Goal: Task Accomplishment & Management: Manage account settings

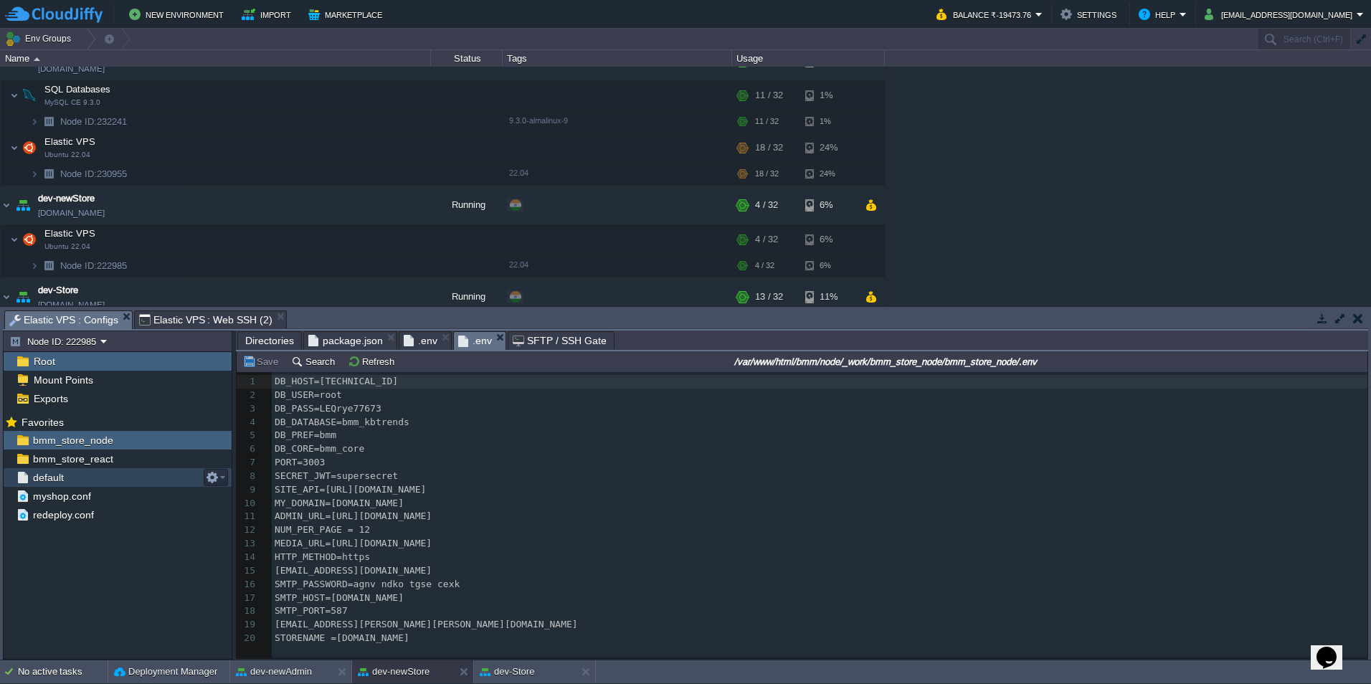
click at [42, 478] on span "default" at bounding box center [48, 477] width 36 height 13
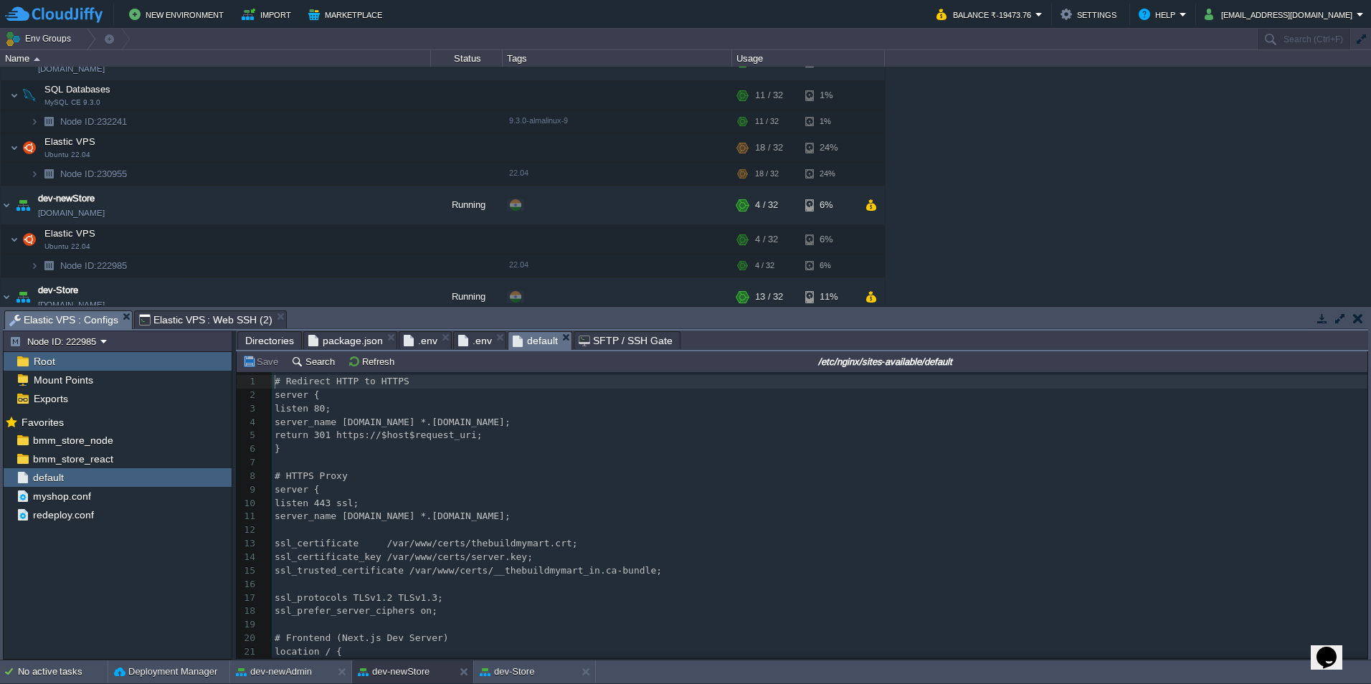
scroll to position [5, 0]
click at [503, 410] on pre "listen 80;" at bounding box center [820, 409] width 1096 height 14
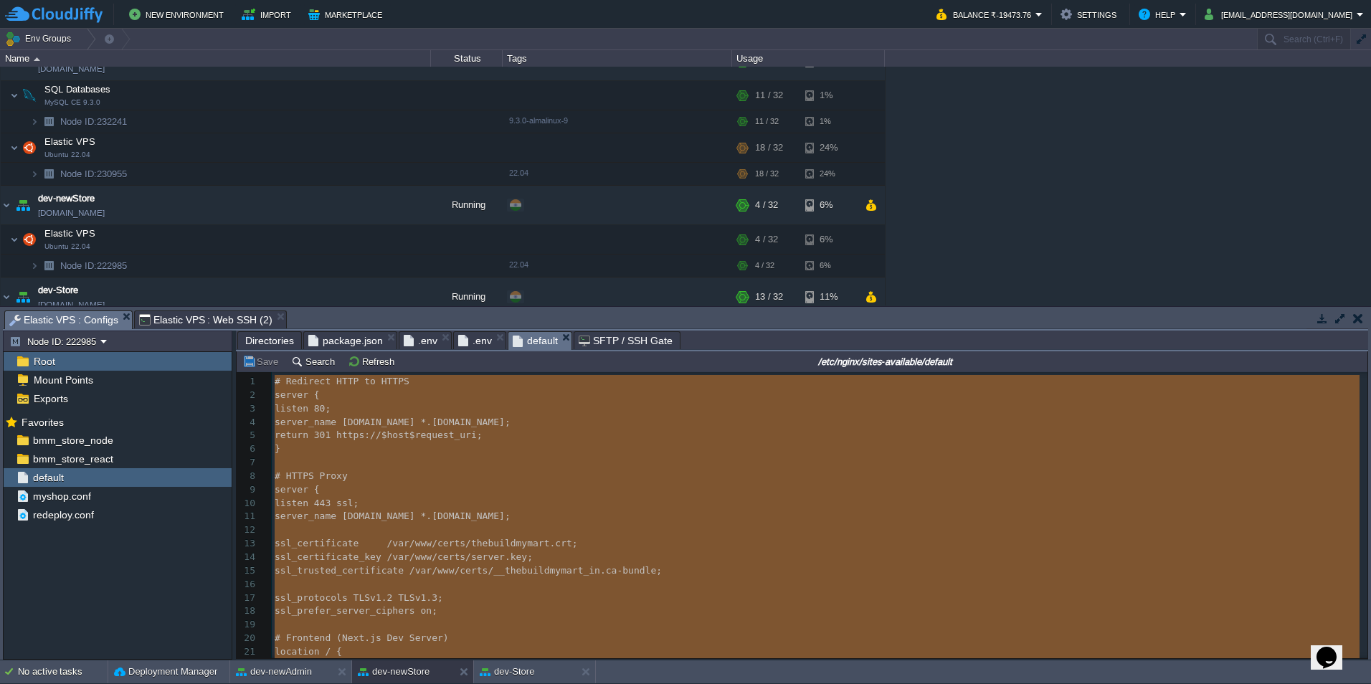
type textarea "# Redirect HTTP to HTTPS server { listen 80; server_name [DOMAIN_NAME] *.[DOMAI…"
click at [173, 323] on span "Elastic VPS : Web SSH (2)" at bounding box center [205, 319] width 133 height 17
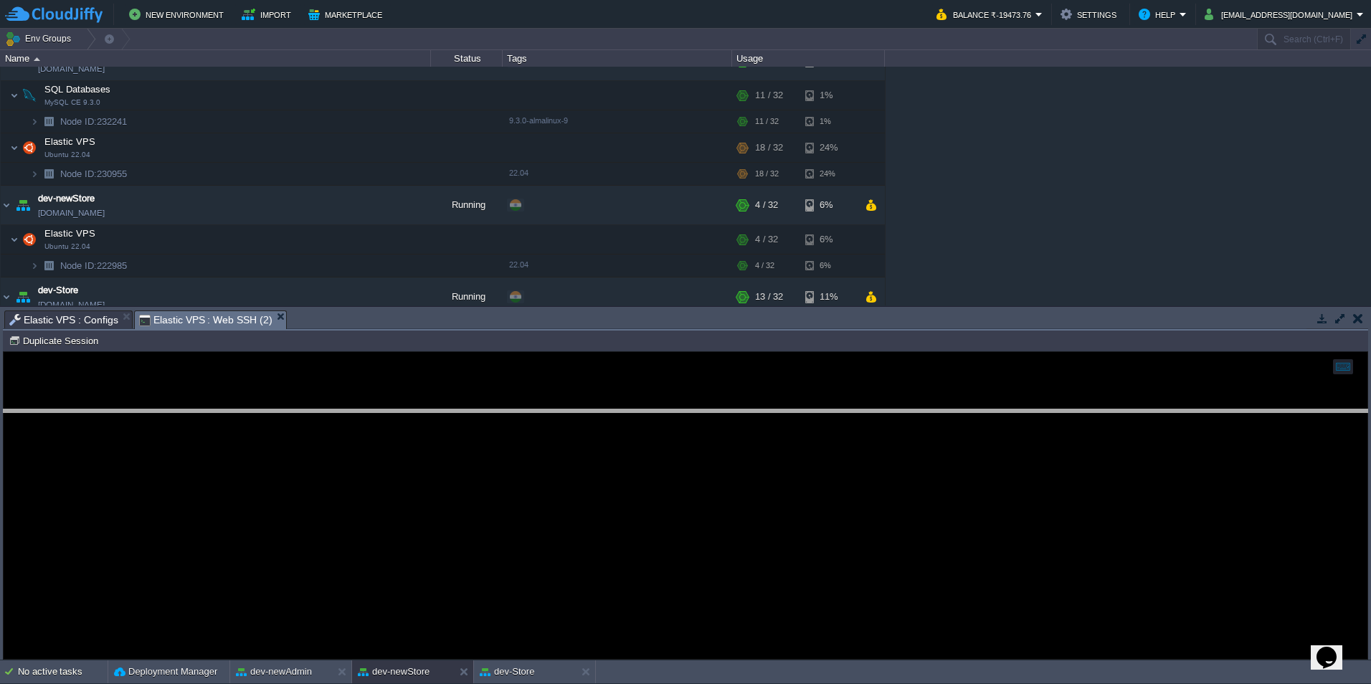
drag, startPoint x: 374, startPoint y: 318, endPoint x: 386, endPoint y: 524, distance: 206.2
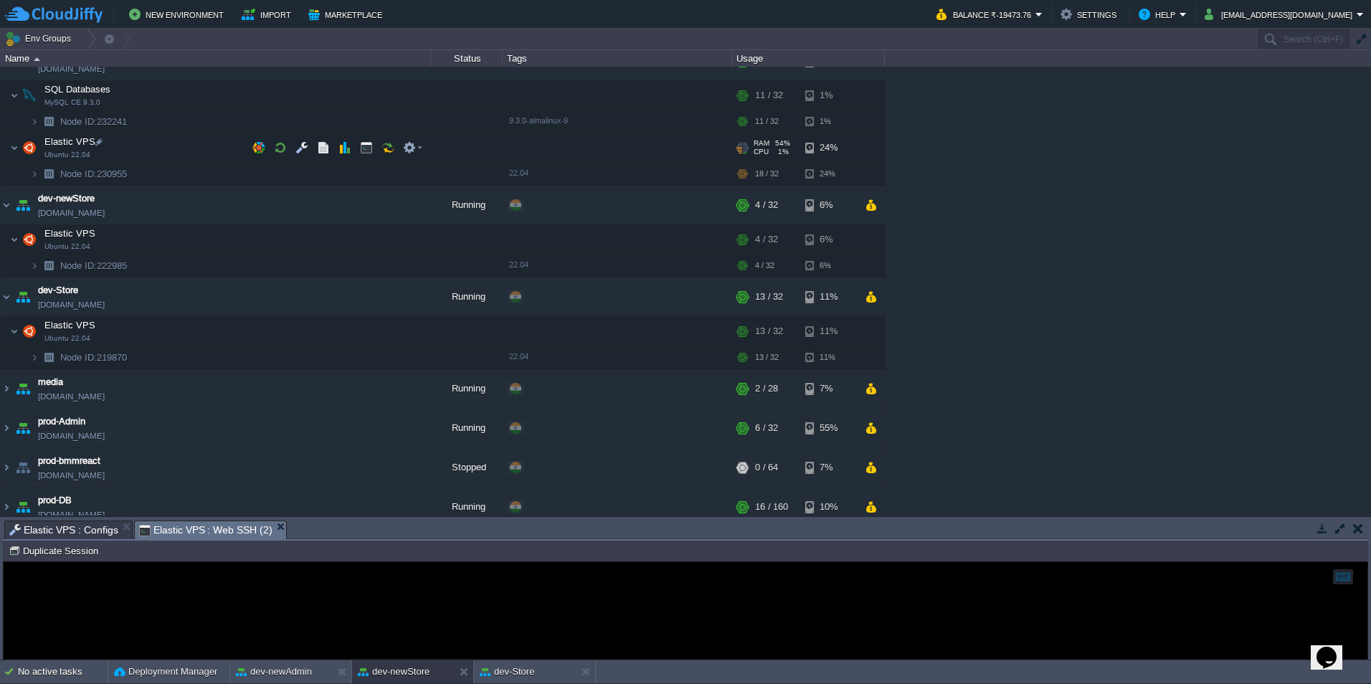
scroll to position [0, 0]
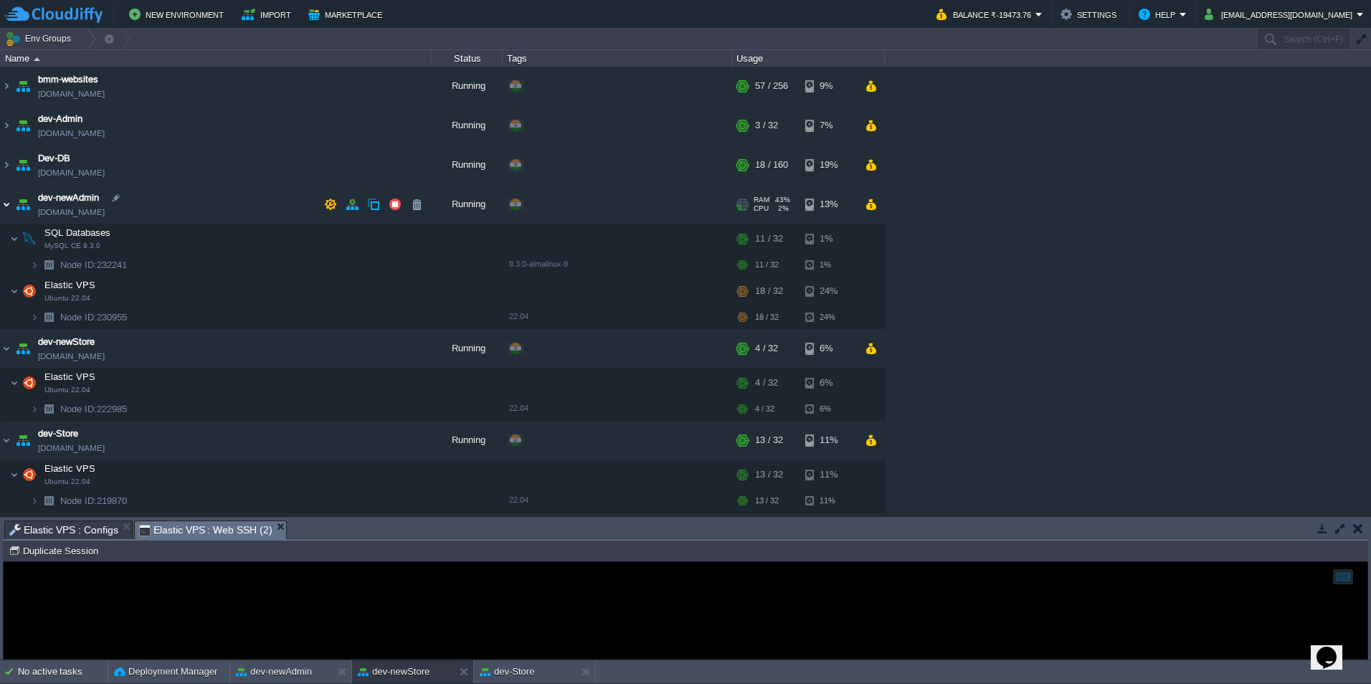
click at [8, 203] on img at bounding box center [6, 204] width 11 height 39
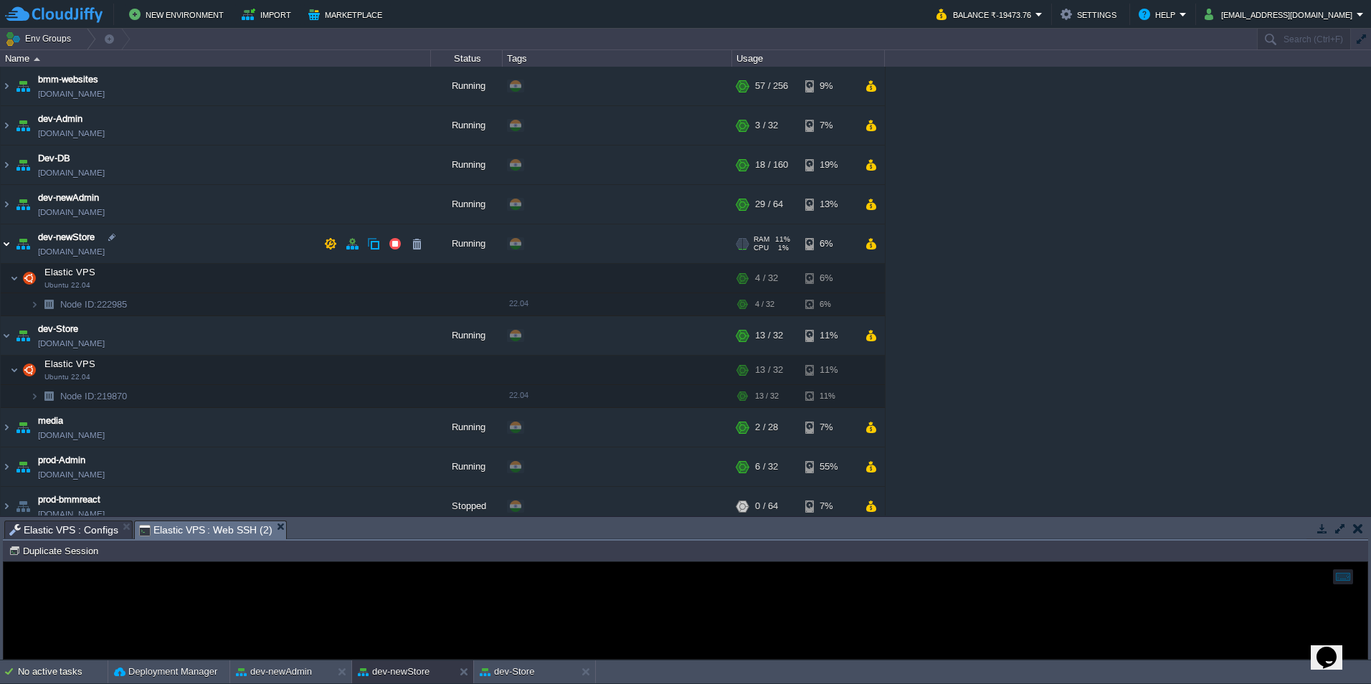
click at [4, 242] on img at bounding box center [6, 243] width 11 height 39
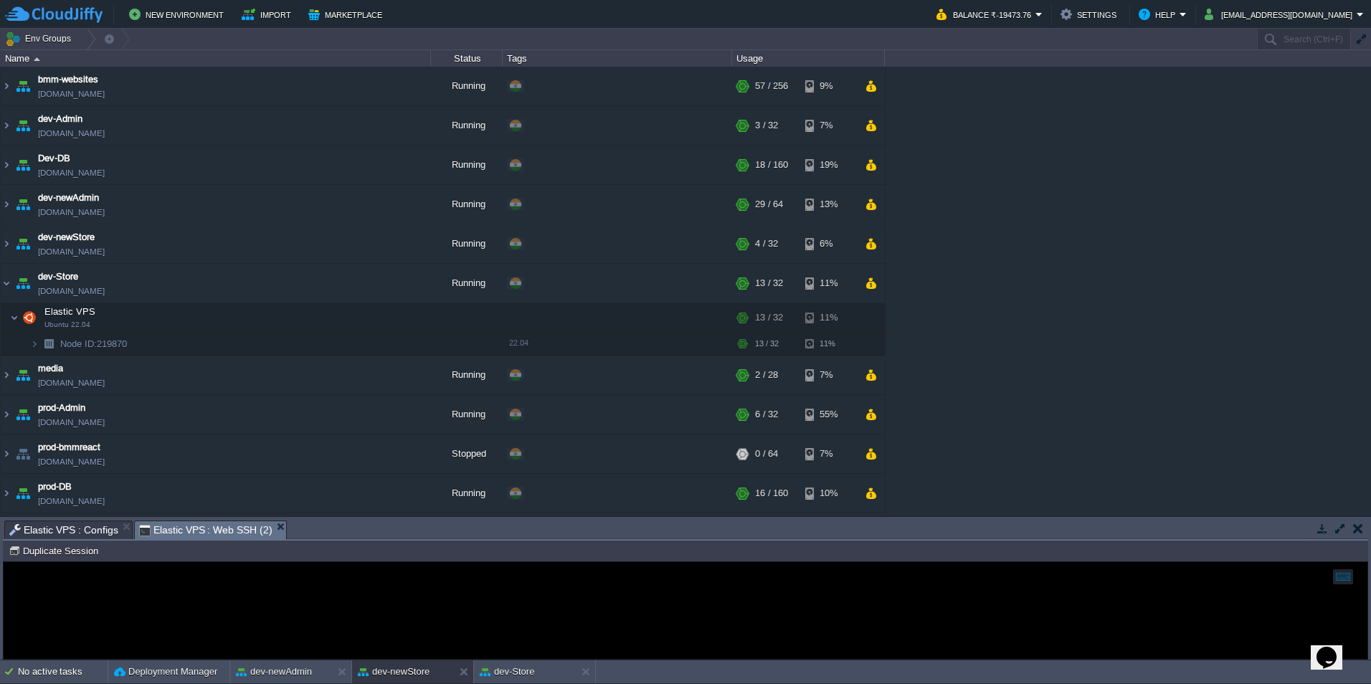
click at [0, 283] on table "bmm-websites [DOMAIN_NAME] Running + Add to Env Group RAM 22% CPU 13% 57 / 256 …" at bounding box center [443, 408] width 886 height 683
click at [5, 283] on img at bounding box center [6, 283] width 11 height 39
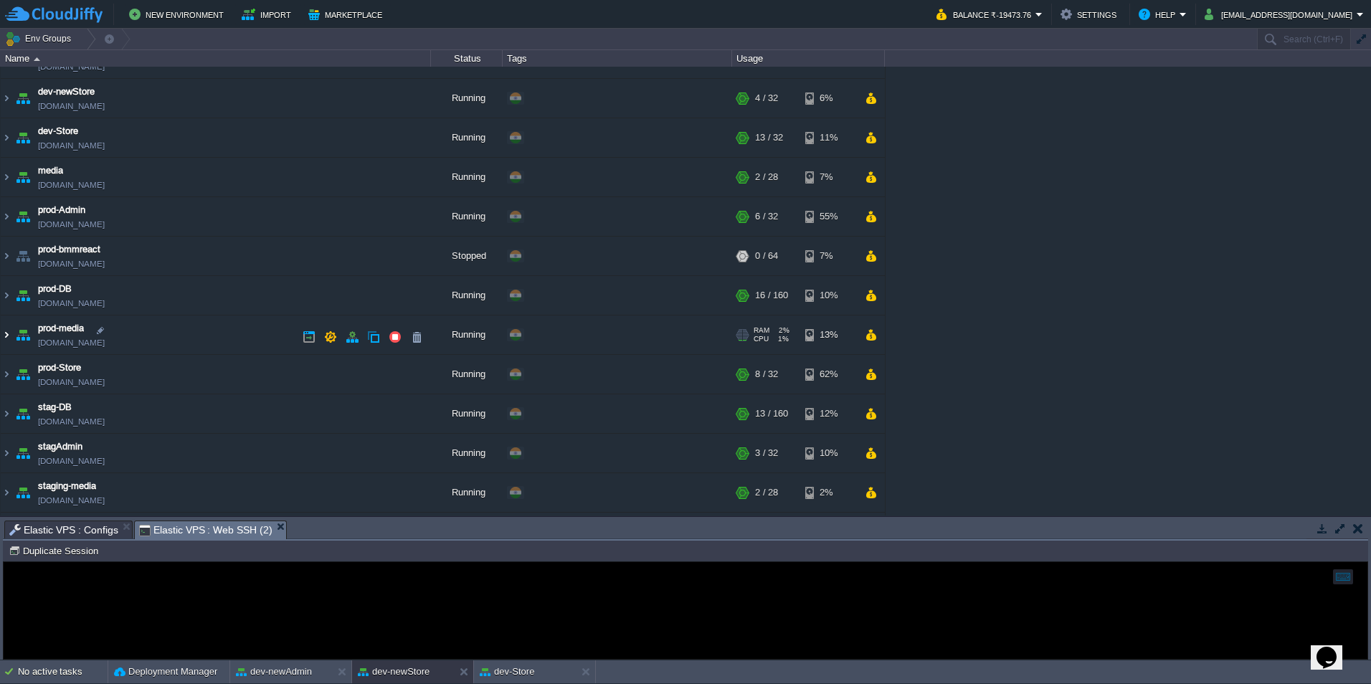
scroll to position [182, 0]
click at [6, 335] on img at bounding box center [6, 337] width 11 height 39
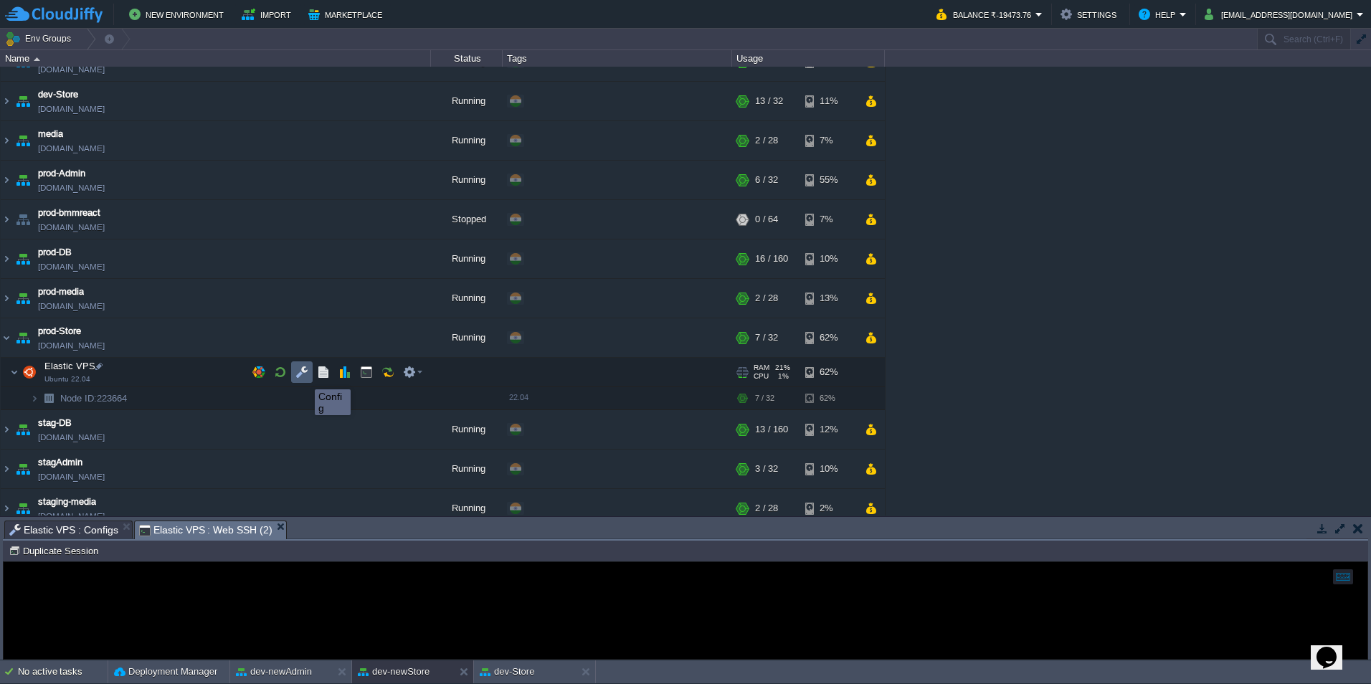
drag, startPoint x: 303, startPoint y: 374, endPoint x: 350, endPoint y: 374, distance: 46.6
click at [303, 374] on button "button" at bounding box center [301, 372] width 13 height 13
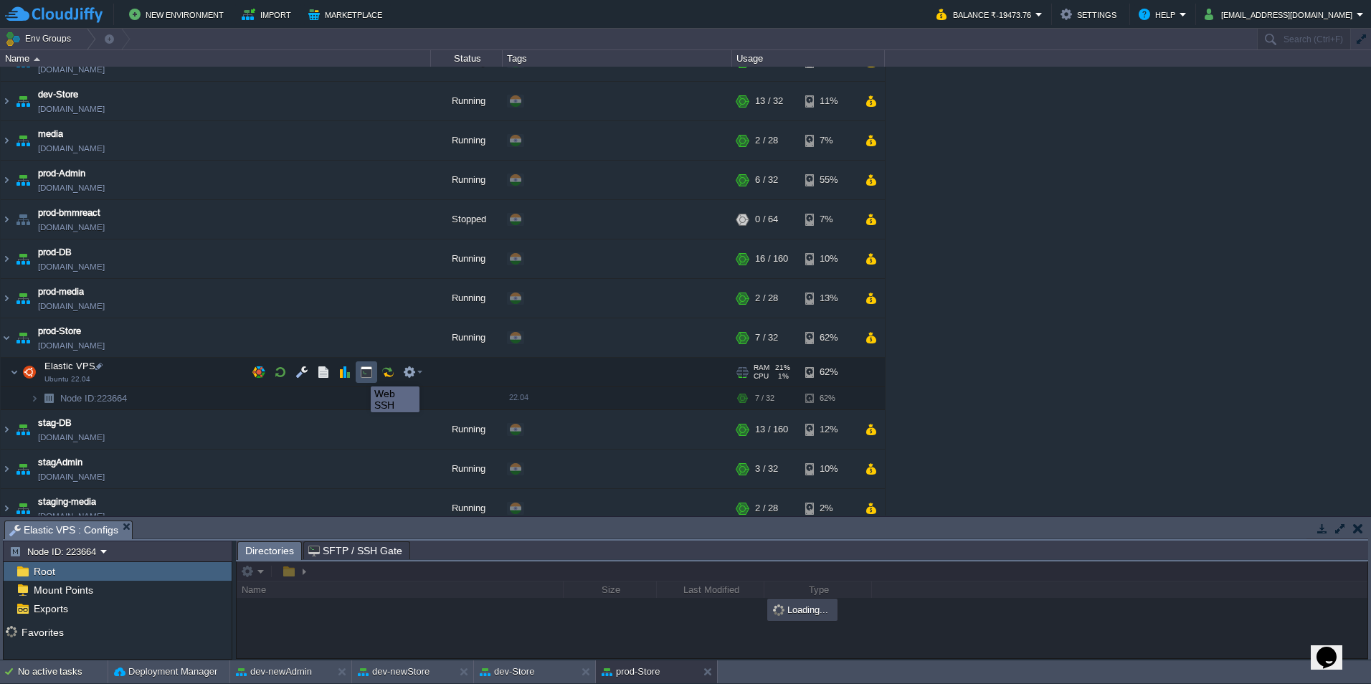
click at [363, 374] on button "button" at bounding box center [366, 372] width 13 height 13
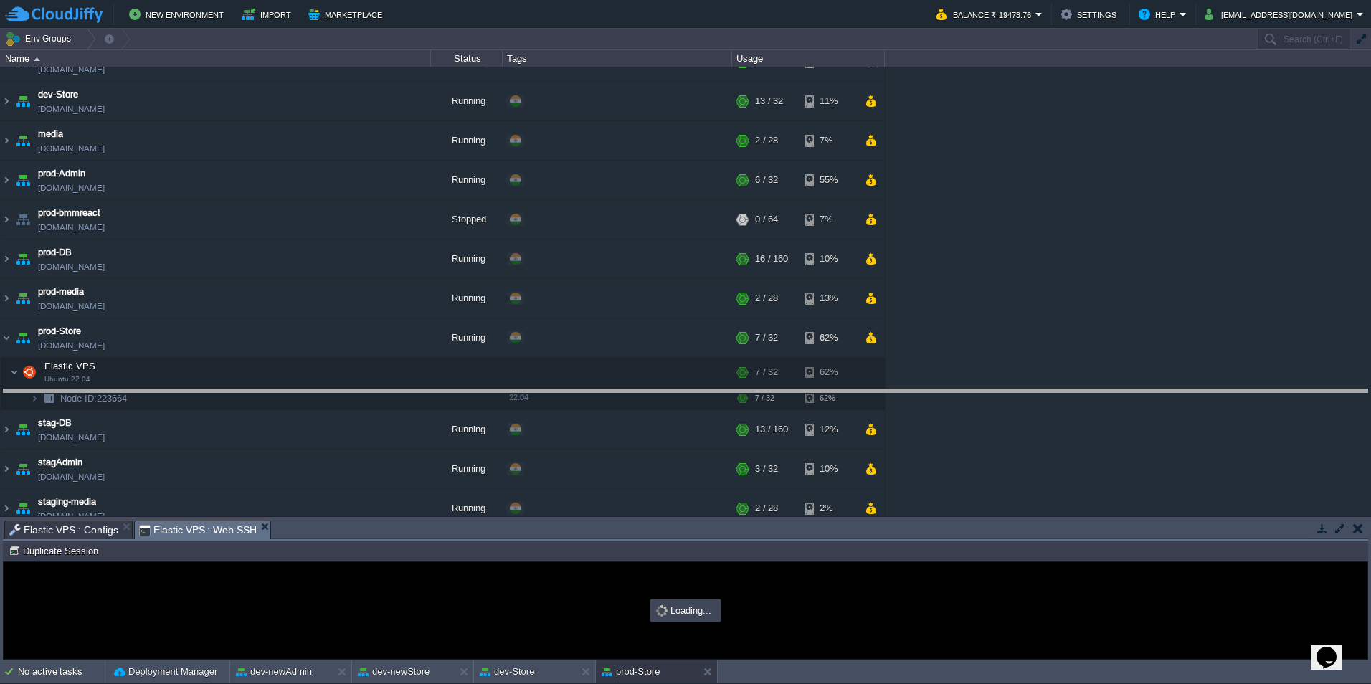
drag, startPoint x: 374, startPoint y: 532, endPoint x: 506, endPoint y: 401, distance: 186.1
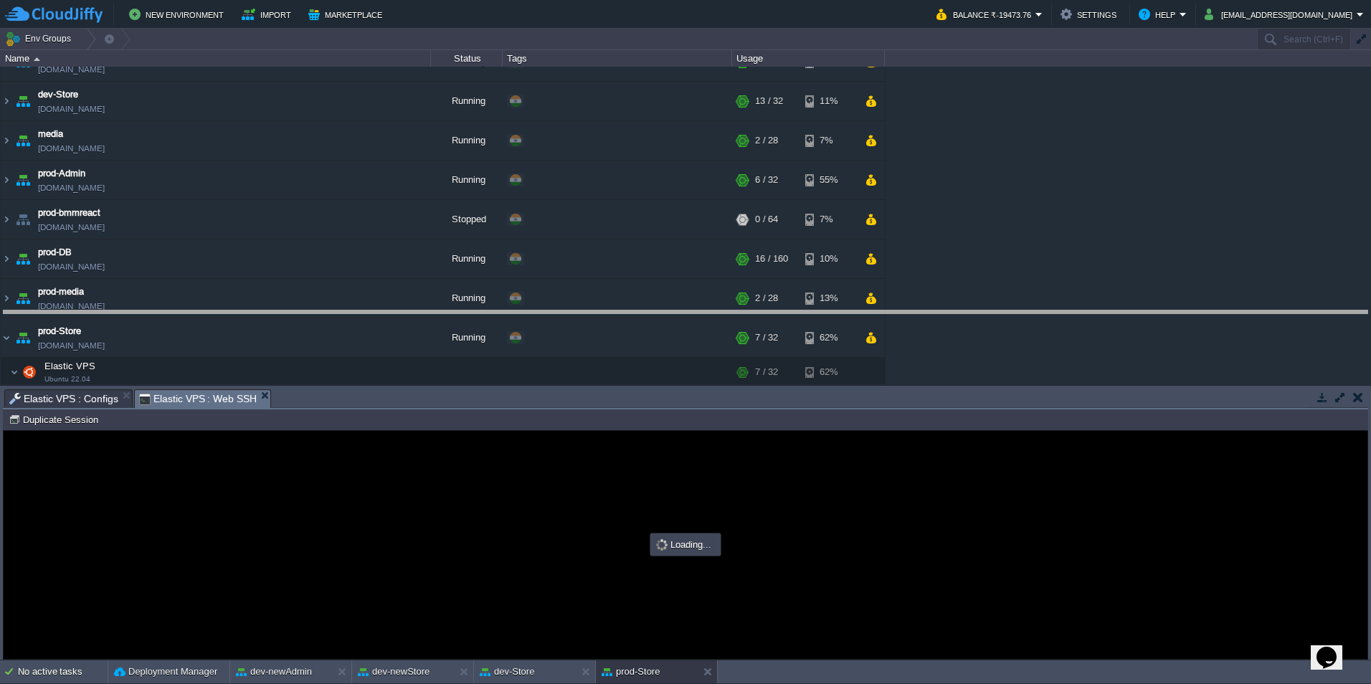
scroll to position [0, 0]
drag, startPoint x: 510, startPoint y: 399, endPoint x: 514, endPoint y: 183, distance: 216.6
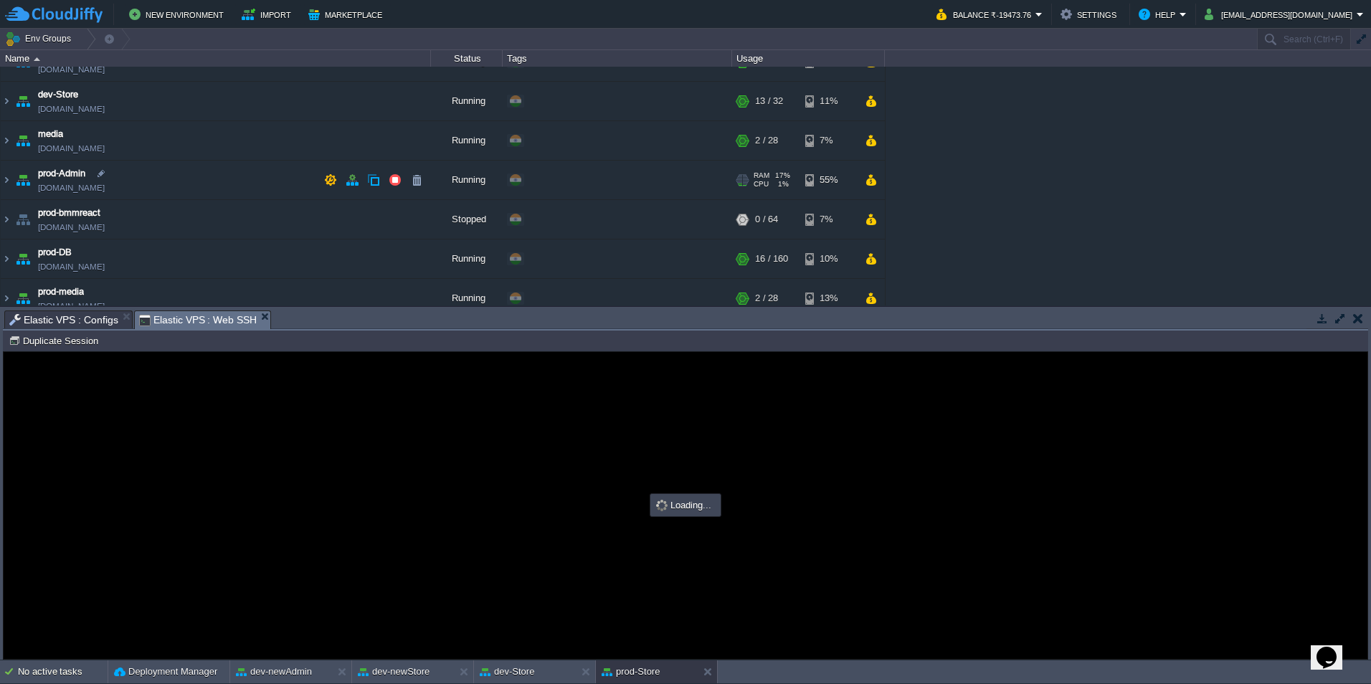
type input "#000000"
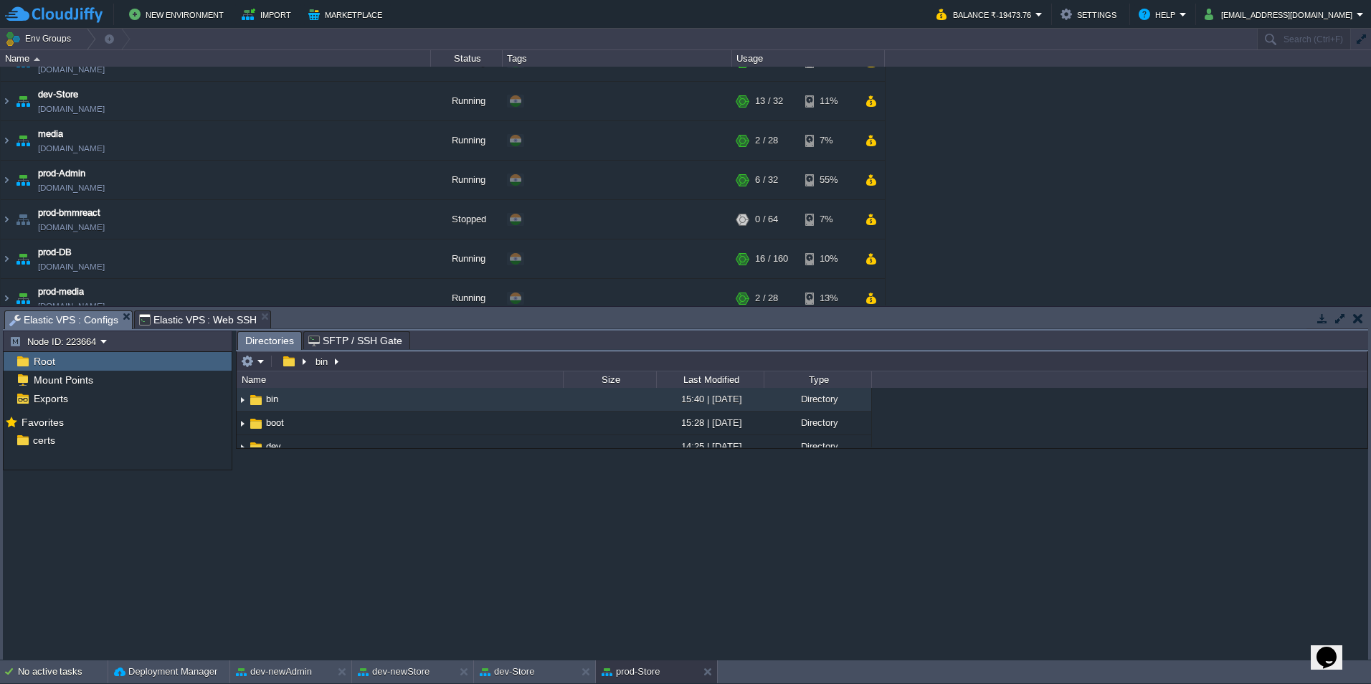
click at [96, 317] on span "Elastic VPS : Configs" at bounding box center [63, 320] width 109 height 18
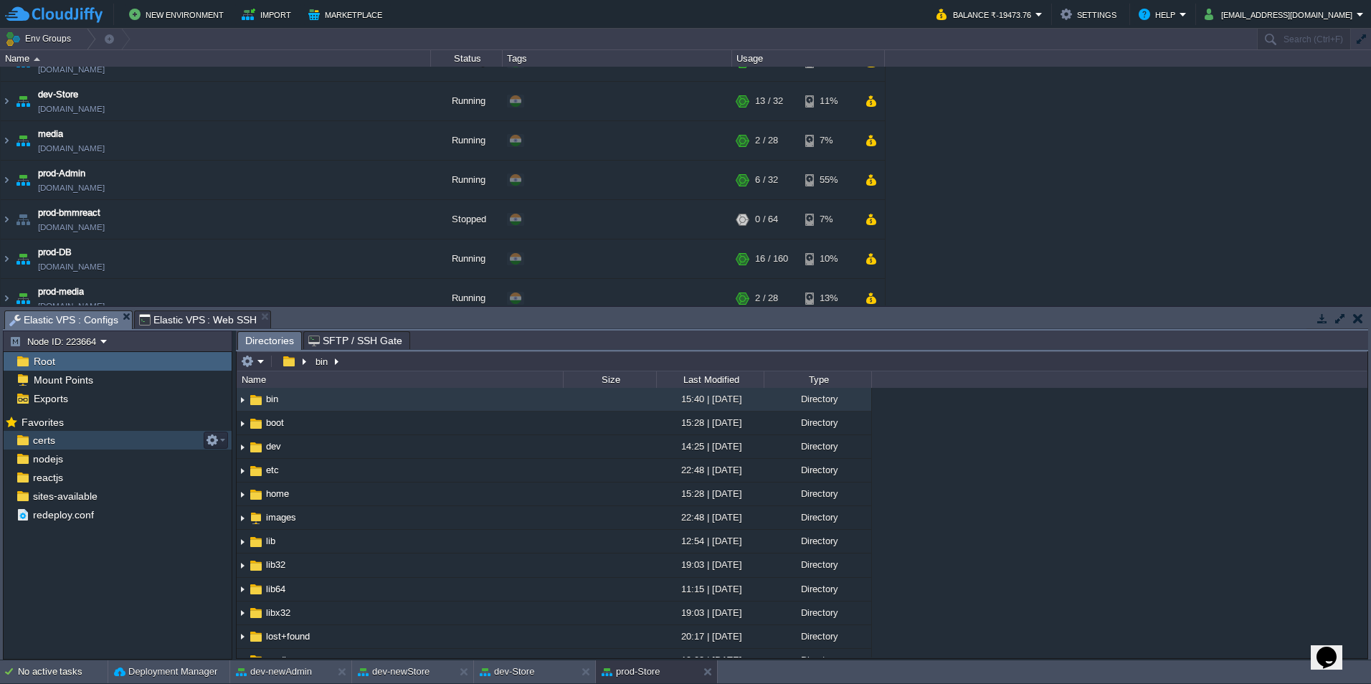
click at [87, 444] on div "certs" at bounding box center [118, 440] width 228 height 19
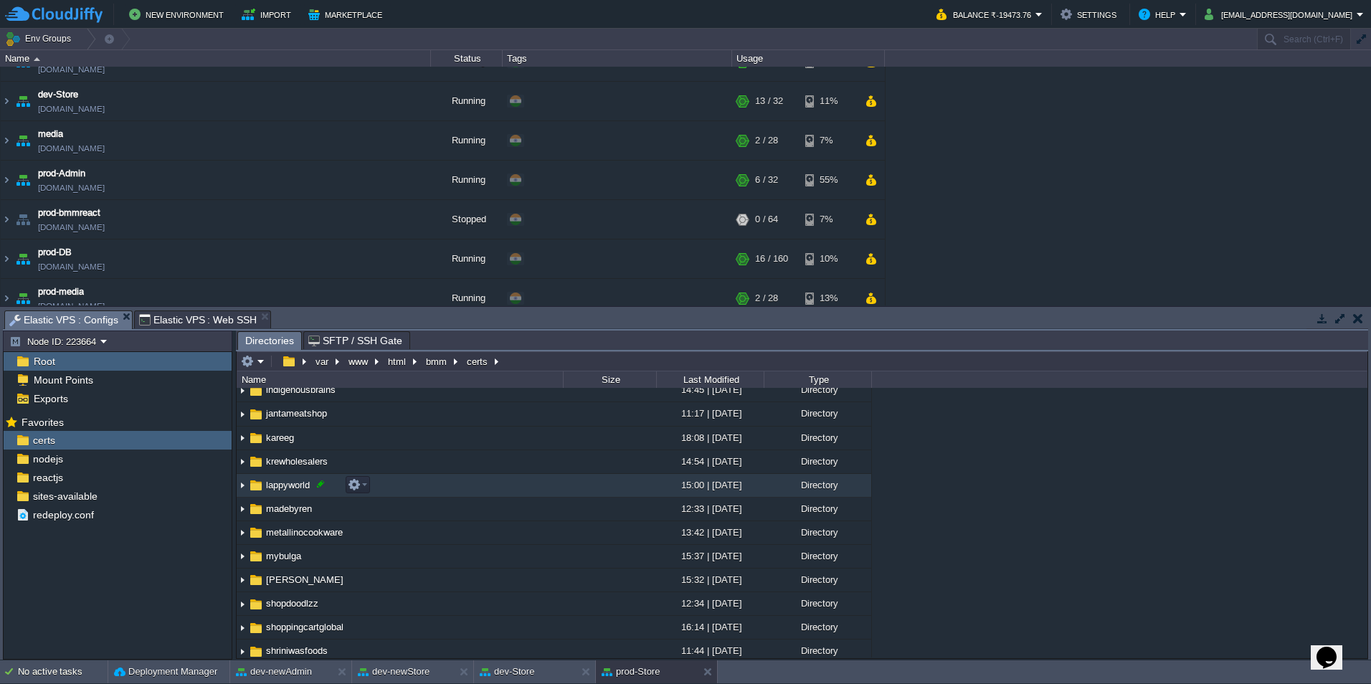
scroll to position [103, 0]
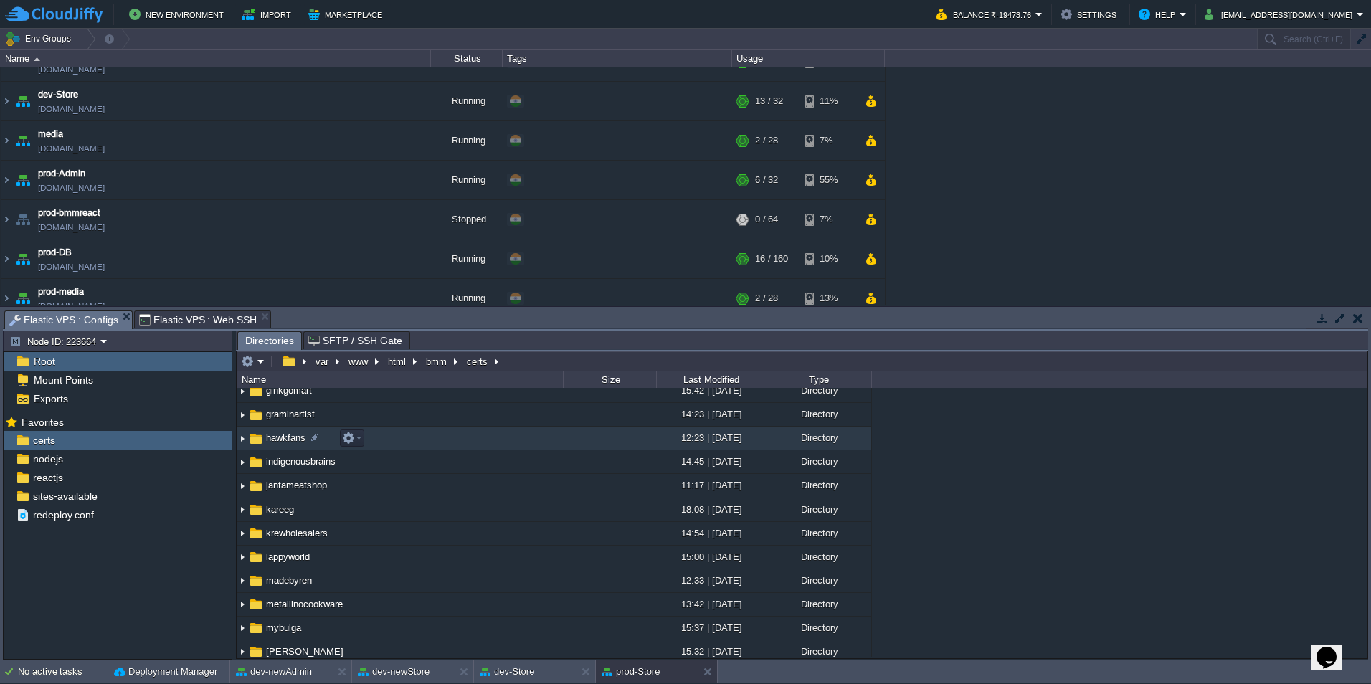
click at [241, 436] on img at bounding box center [242, 438] width 11 height 22
click at [361, 445] on td at bounding box center [352, 438] width 24 height 17
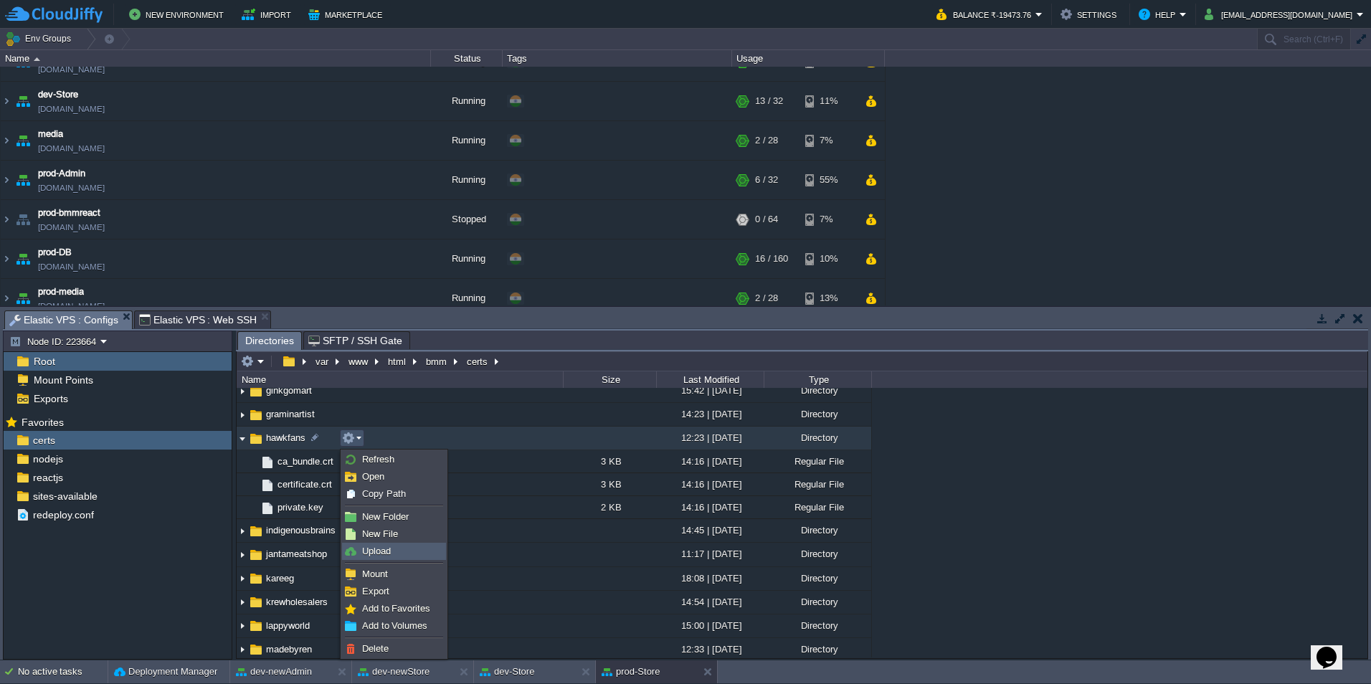
click at [406, 556] on link "Upload" at bounding box center [394, 552] width 103 height 16
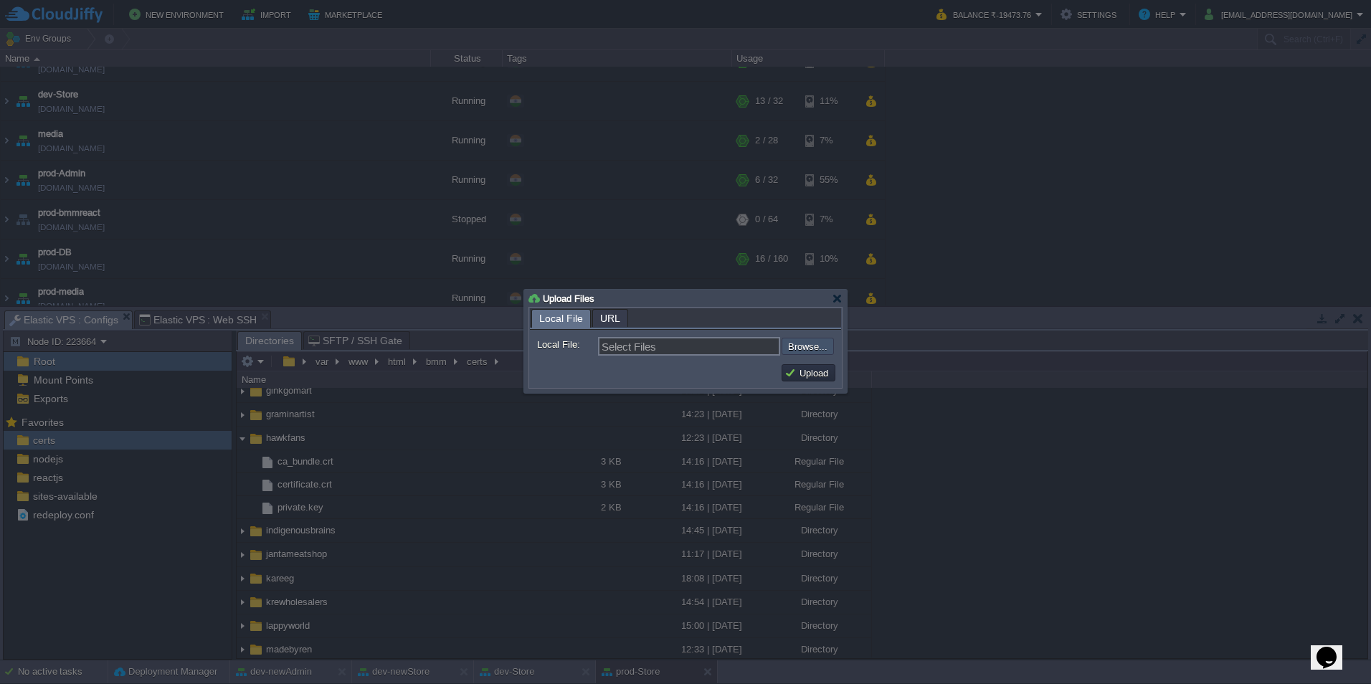
click at [813, 348] on input "file" at bounding box center [743, 346] width 181 height 17
type input "C:\fakepath\ca_bundle.crt.crt"
type input "ca_bundle.crt.crt, certificate.crt.crt, private.key"
click at [818, 372] on button "Upload" at bounding box center [809, 372] width 48 height 13
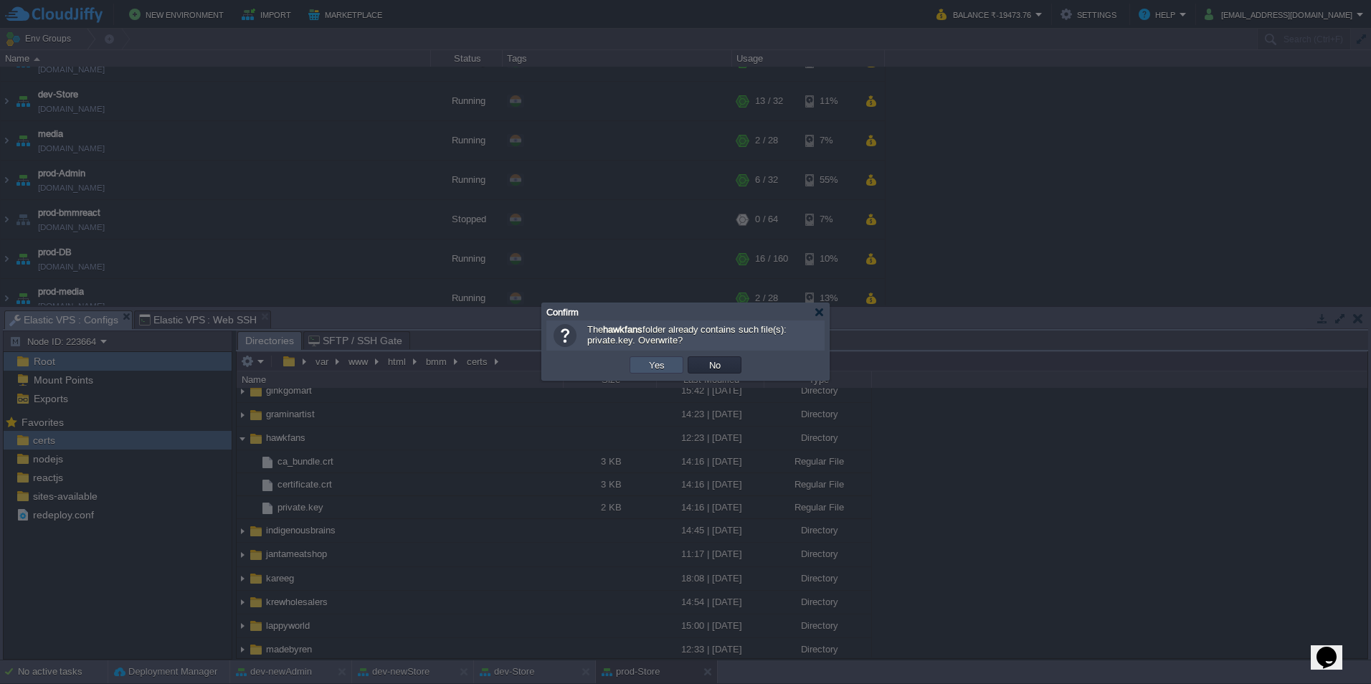
click at [667, 367] on button "Yes" at bounding box center [657, 365] width 24 height 13
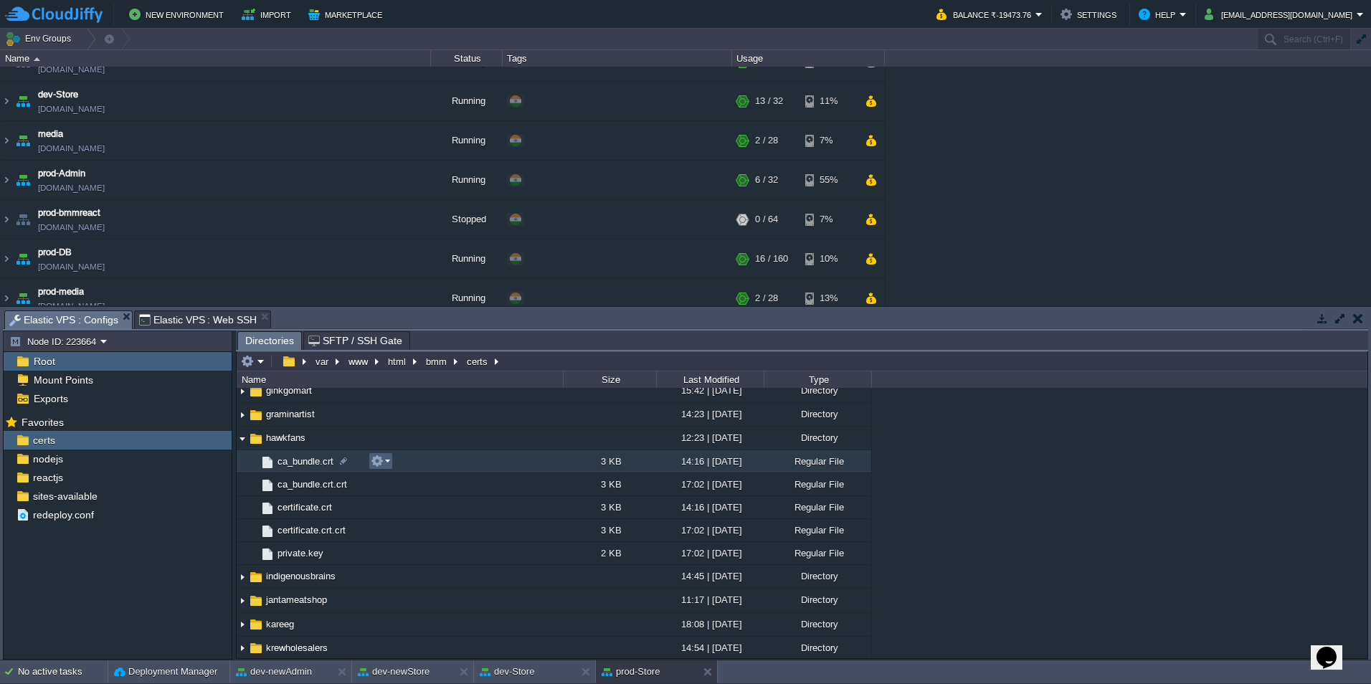
click at [377, 464] on button "button" at bounding box center [377, 461] width 13 height 13
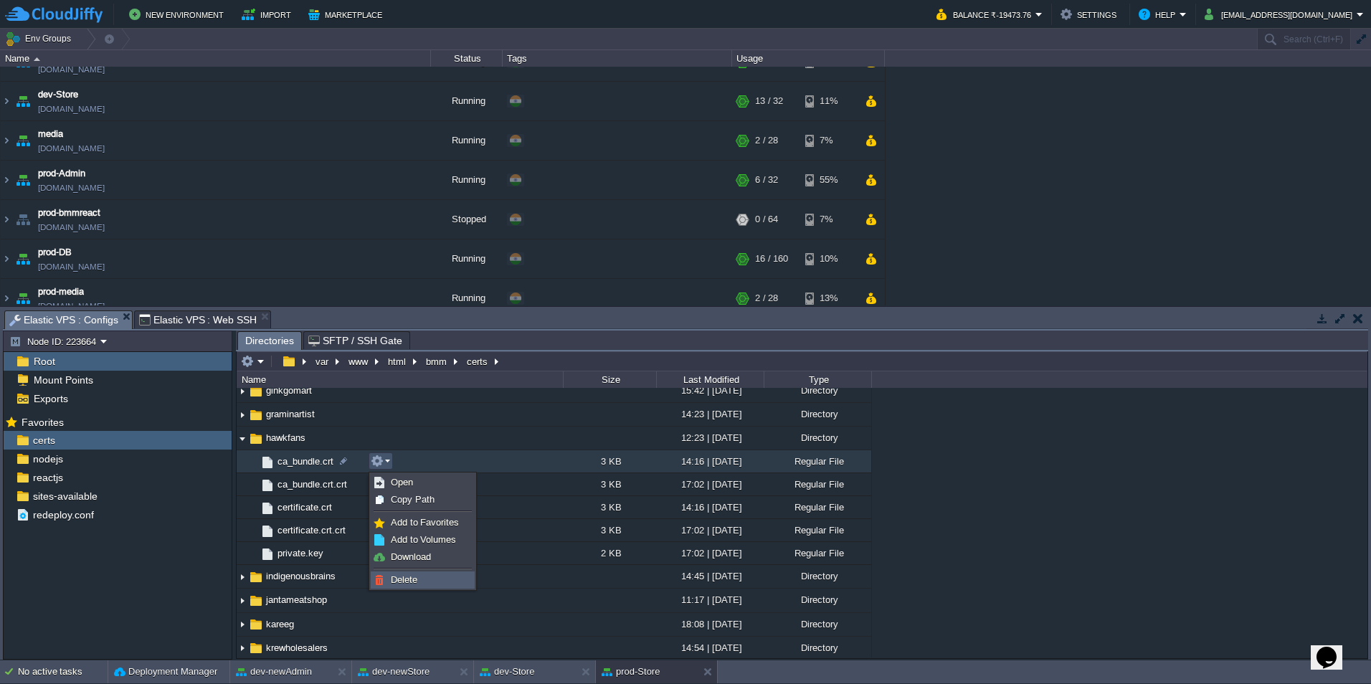
click at [435, 577] on link "Delete" at bounding box center [422, 580] width 103 height 16
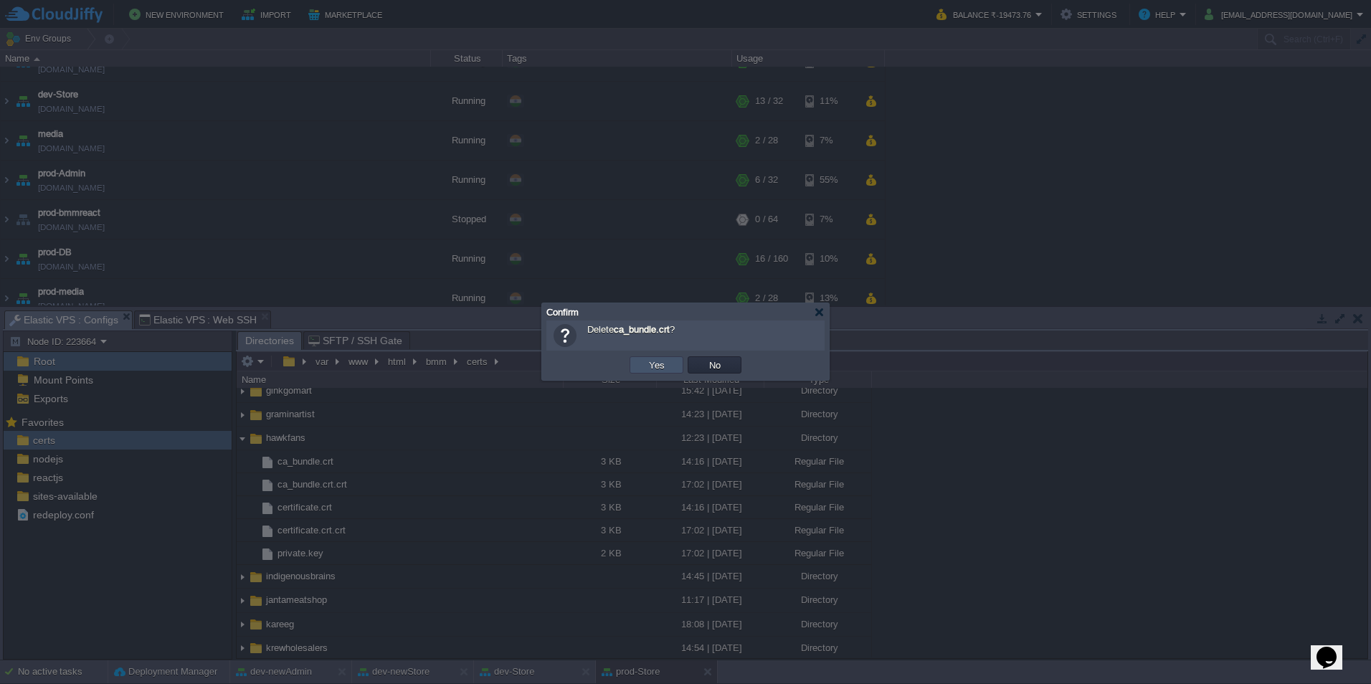
click at [665, 366] on button "Yes" at bounding box center [657, 365] width 24 height 13
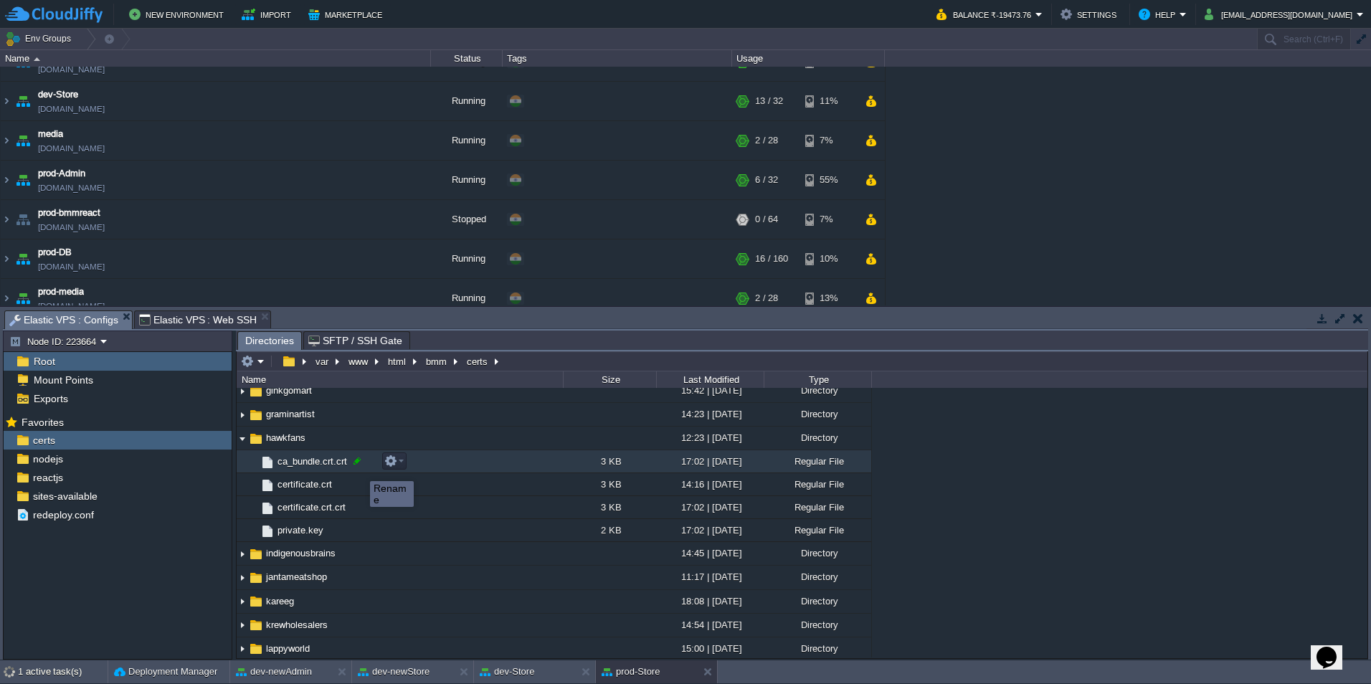
click at [360, 462] on div at bounding box center [357, 461] width 13 height 13
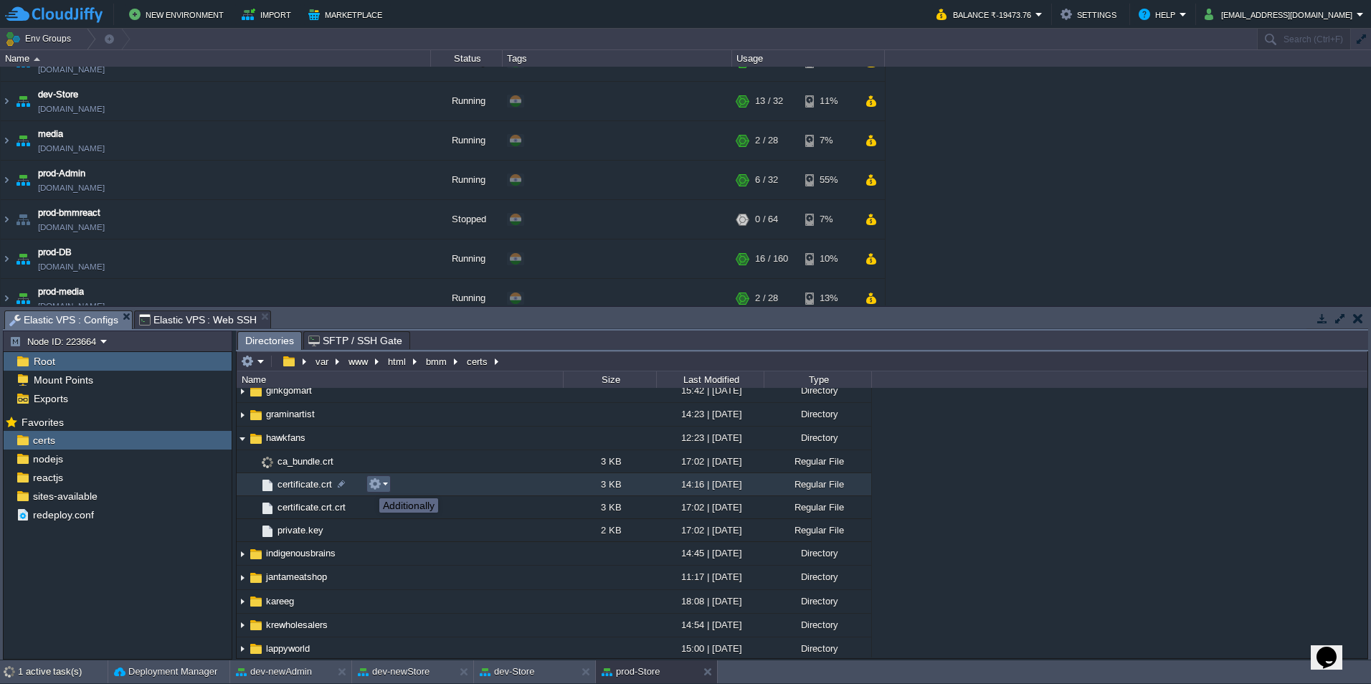
click at [376, 485] on button "button" at bounding box center [375, 484] width 13 height 13
click at [414, 599] on span "Delete" at bounding box center [402, 602] width 27 height 11
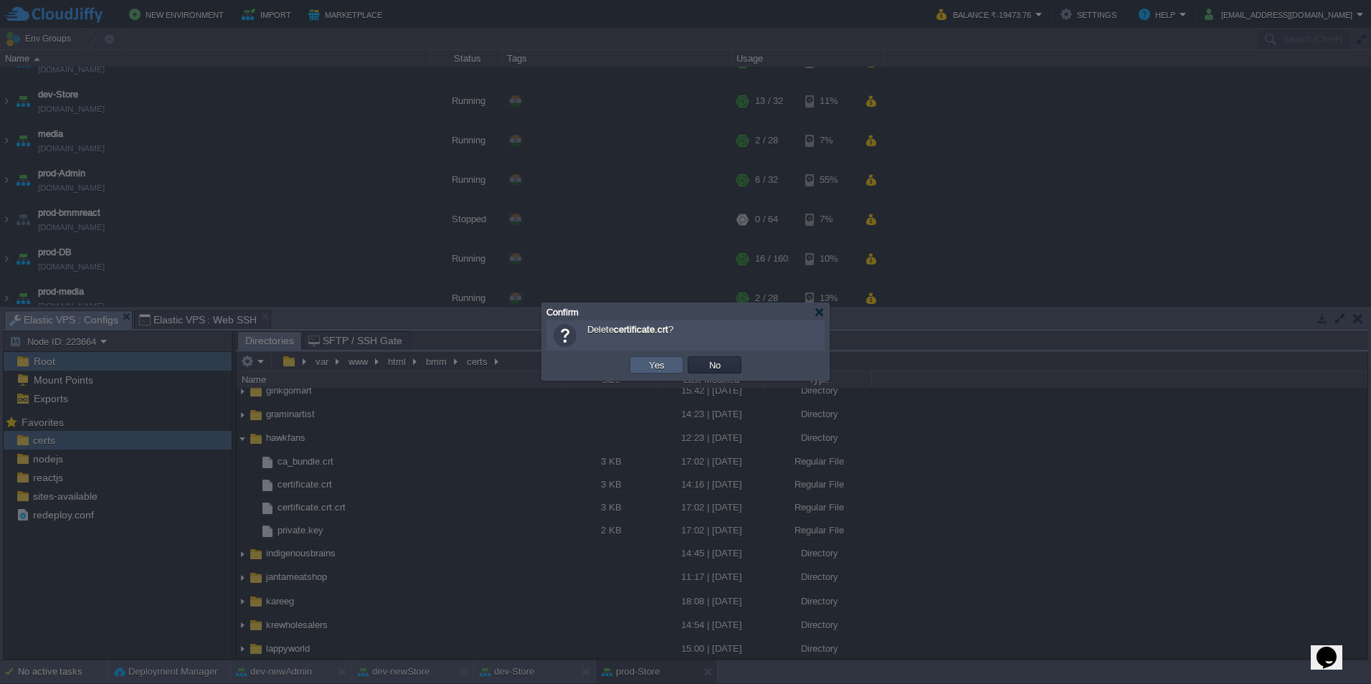
click at [669, 366] on td "Yes" at bounding box center [657, 364] width 54 height 17
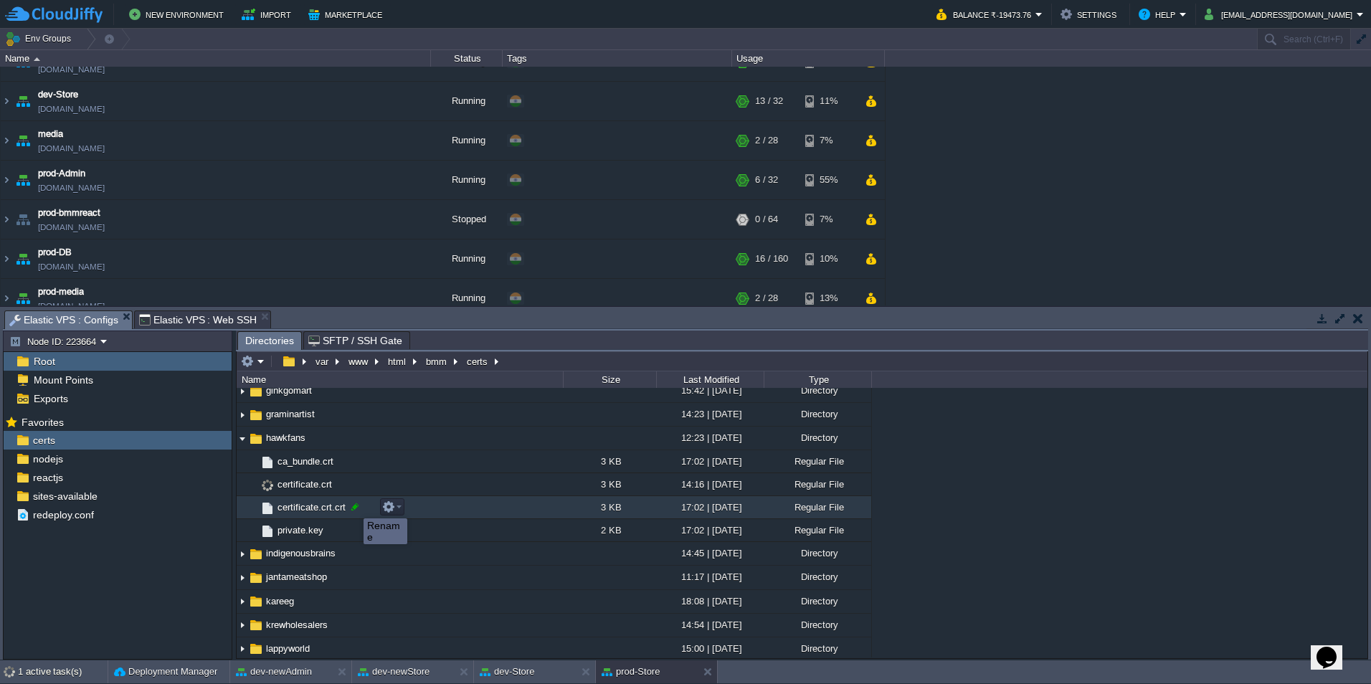
click at [353, 506] on div at bounding box center [355, 507] width 13 height 13
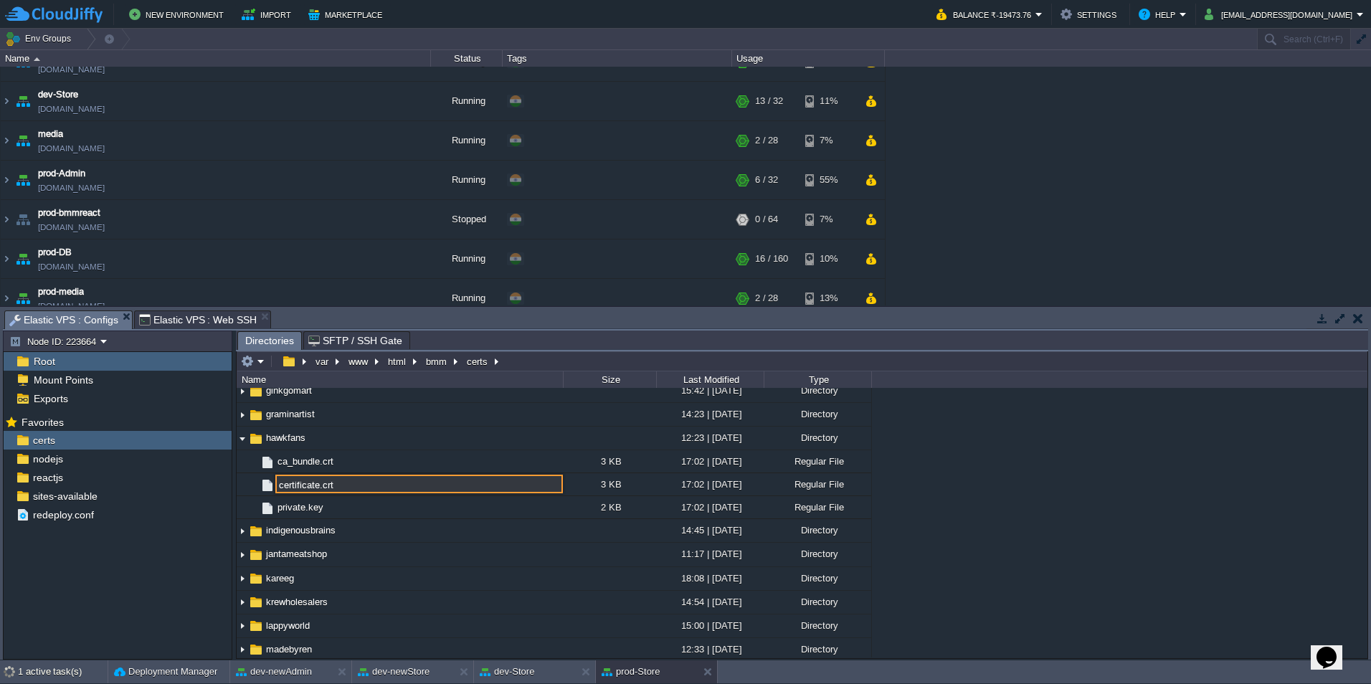
type input "certificate.crt"
click at [1070, 500] on div ".. bmm 11:53 | [DATE] Directory boxofvariety 11:51 | [DATE] Directory computert…" at bounding box center [802, 523] width 1131 height 270
click at [187, 315] on span "Elastic VPS : Web SSH" at bounding box center [198, 319] width 118 height 17
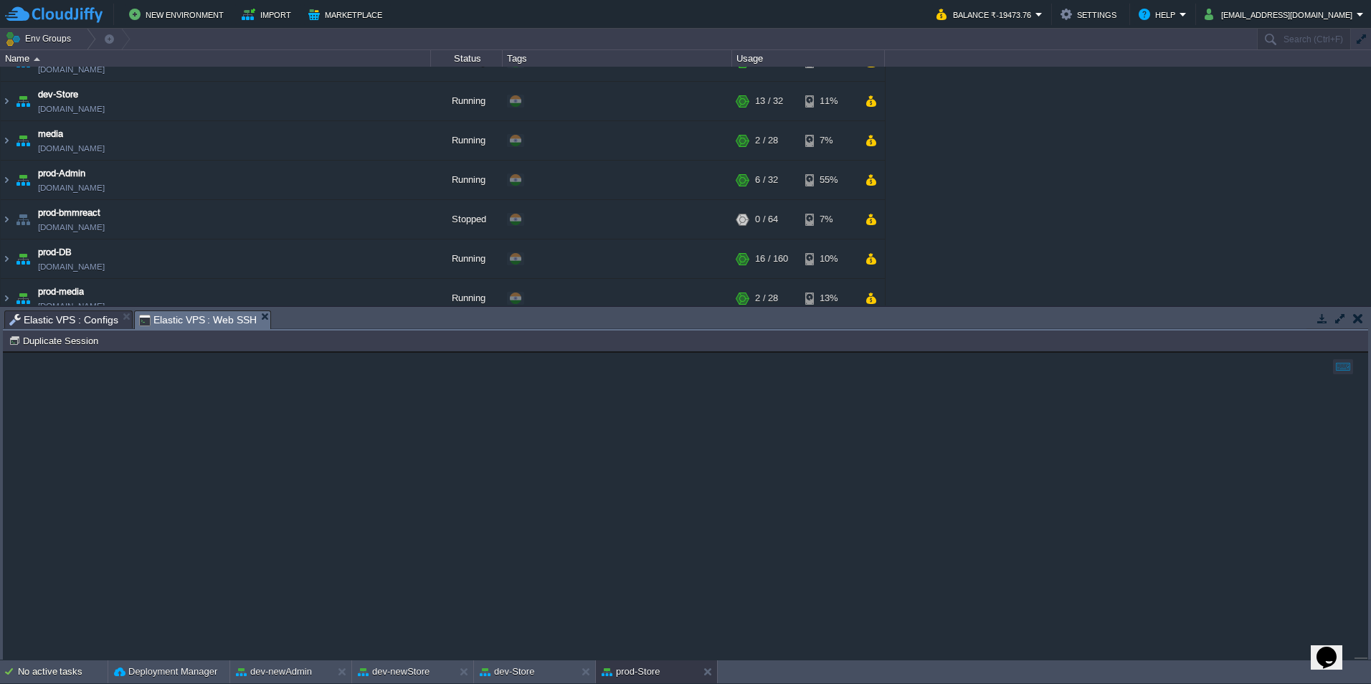
click at [87, 318] on span "Elastic VPS : Configs" at bounding box center [63, 319] width 109 height 17
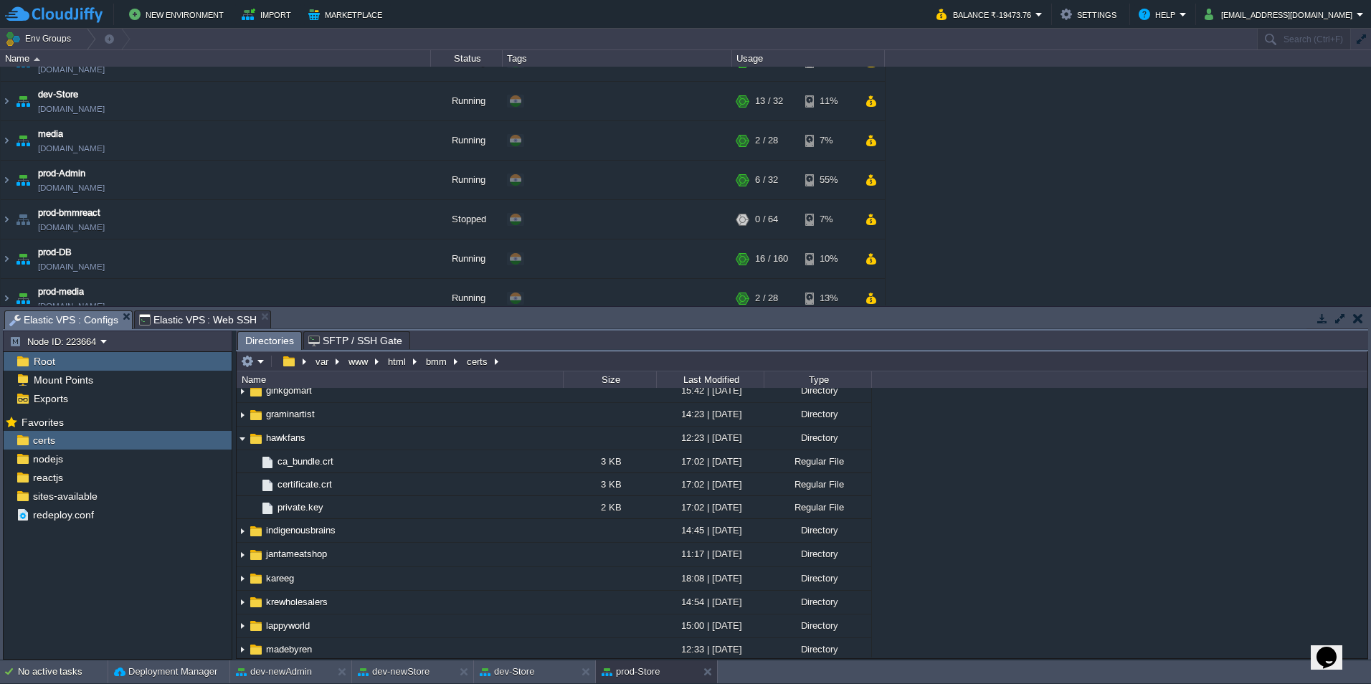
click at [219, 316] on span "Elastic VPS : Web SSH" at bounding box center [198, 319] width 118 height 17
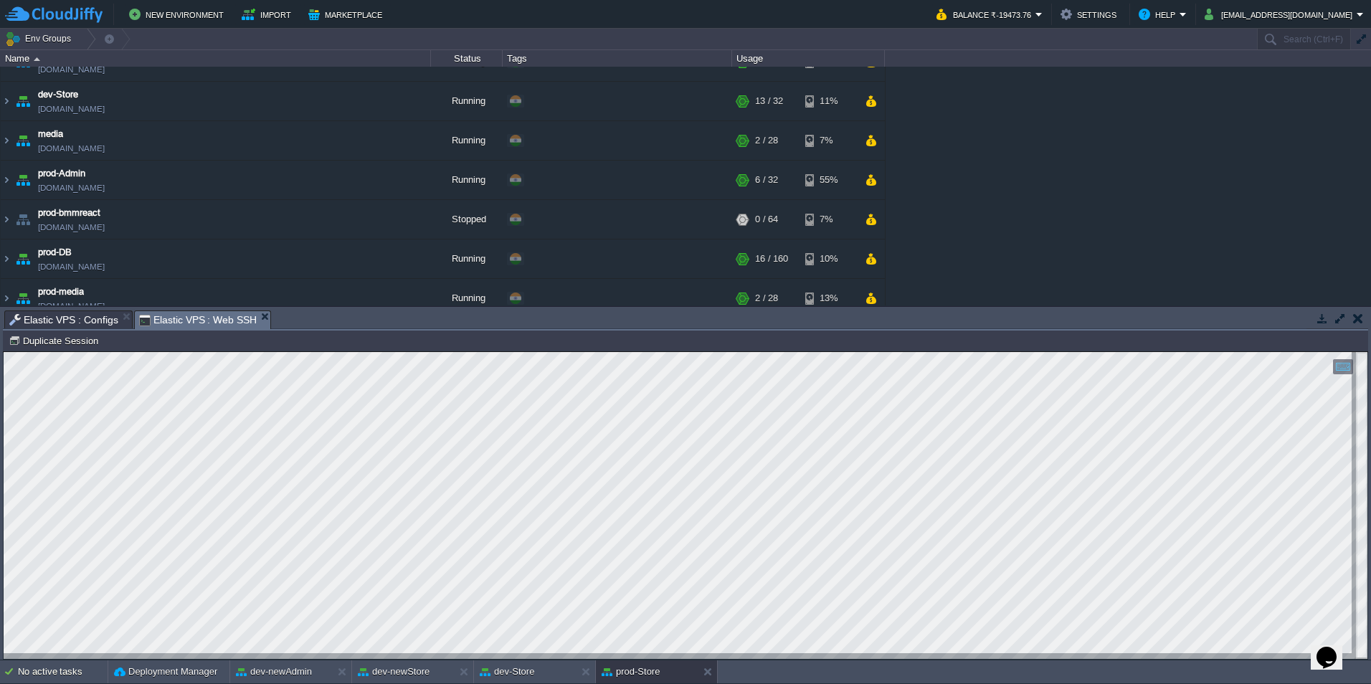
click at [80, 318] on span "Elastic VPS : Configs" at bounding box center [63, 319] width 109 height 17
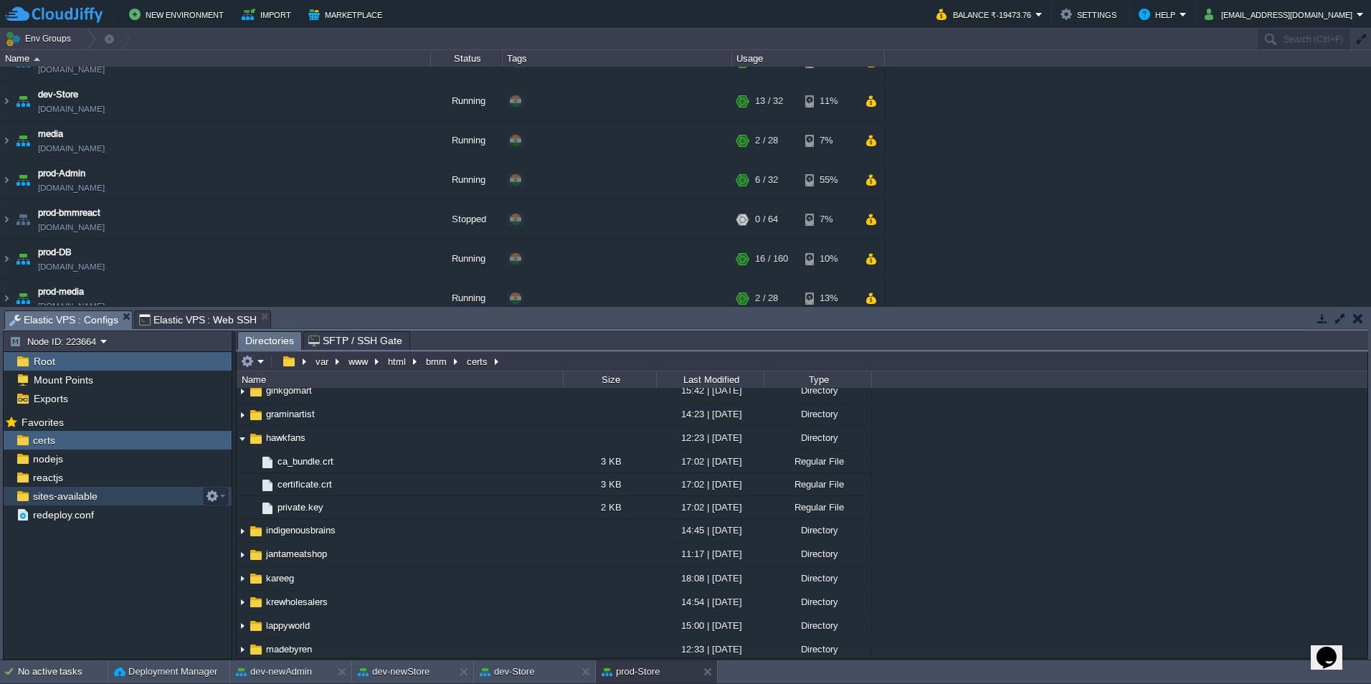
click at [73, 501] on span "sites-available" at bounding box center [65, 496] width 70 height 13
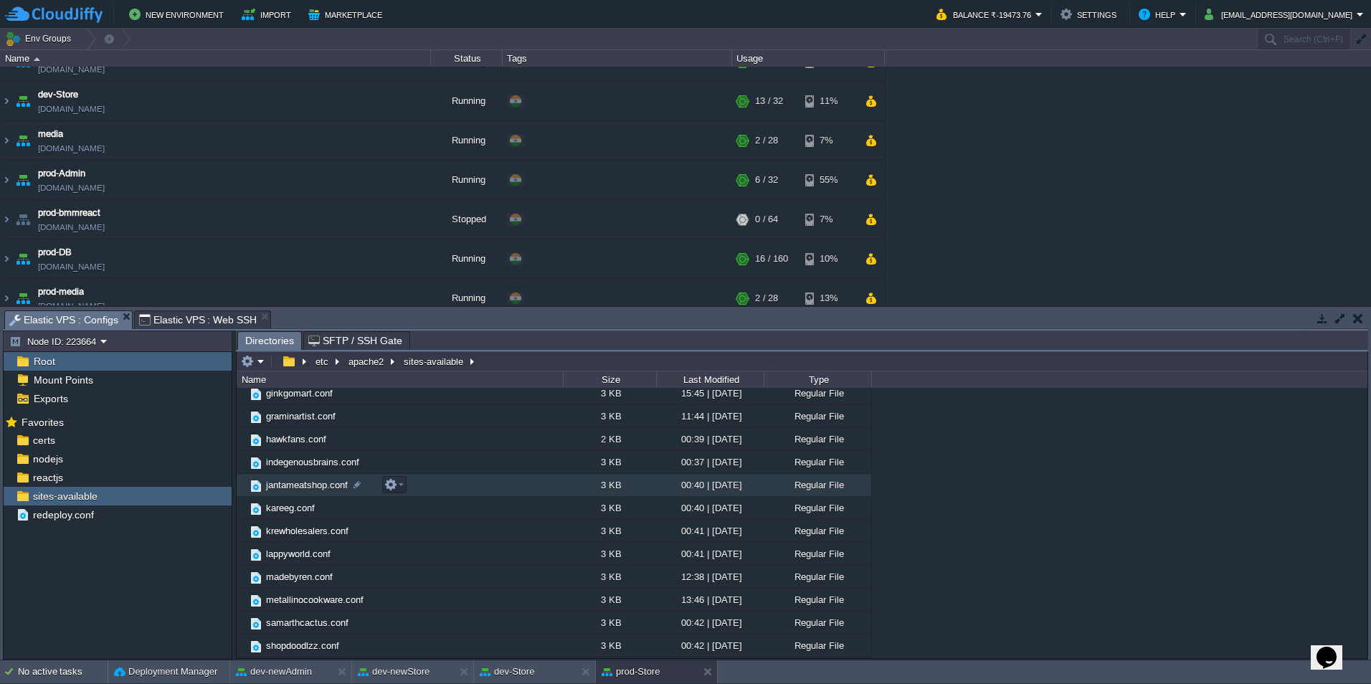
scroll to position [72, 0]
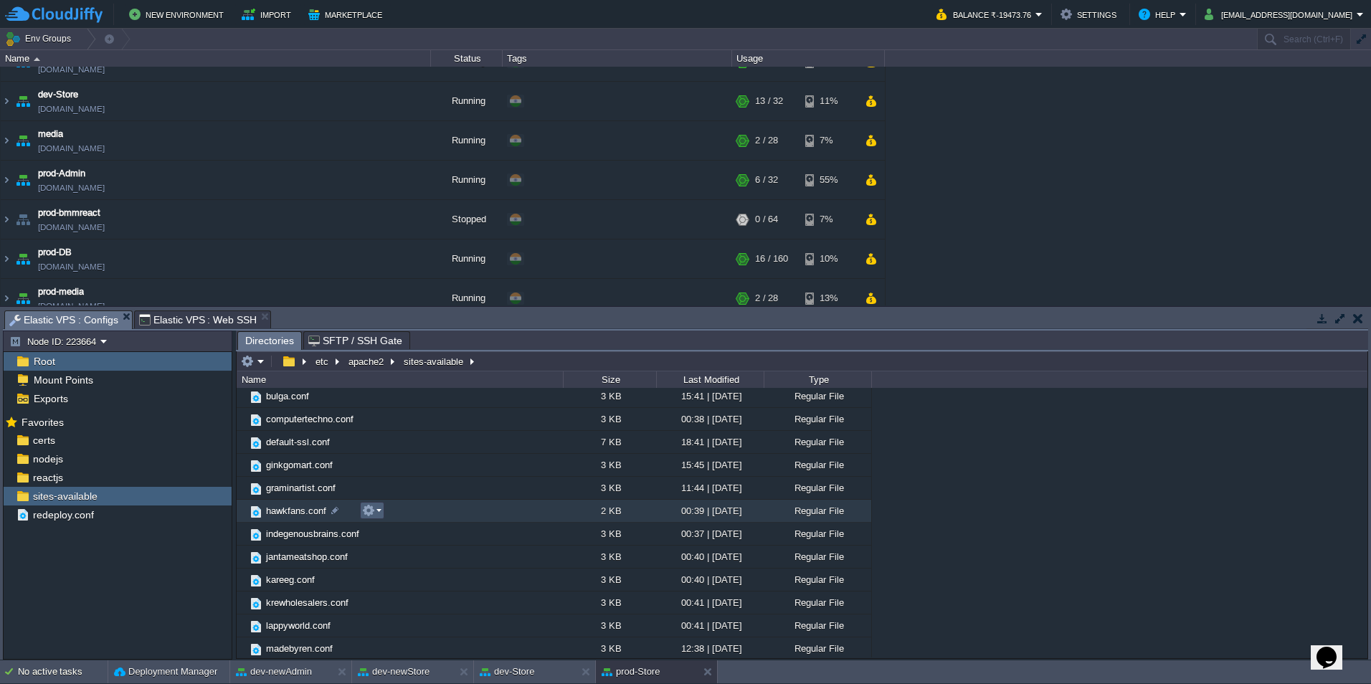
click at [367, 513] on button "button" at bounding box center [368, 510] width 13 height 13
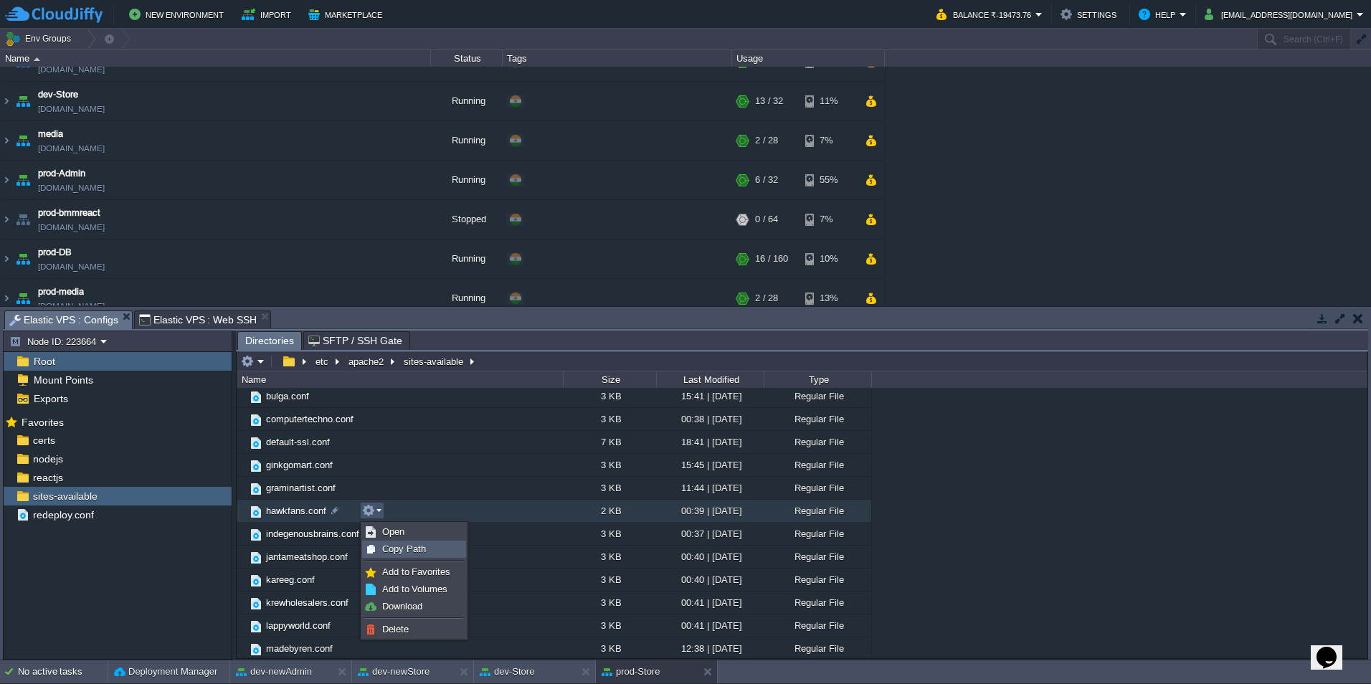
click at [389, 545] on span "Copy Path" at bounding box center [404, 549] width 44 height 11
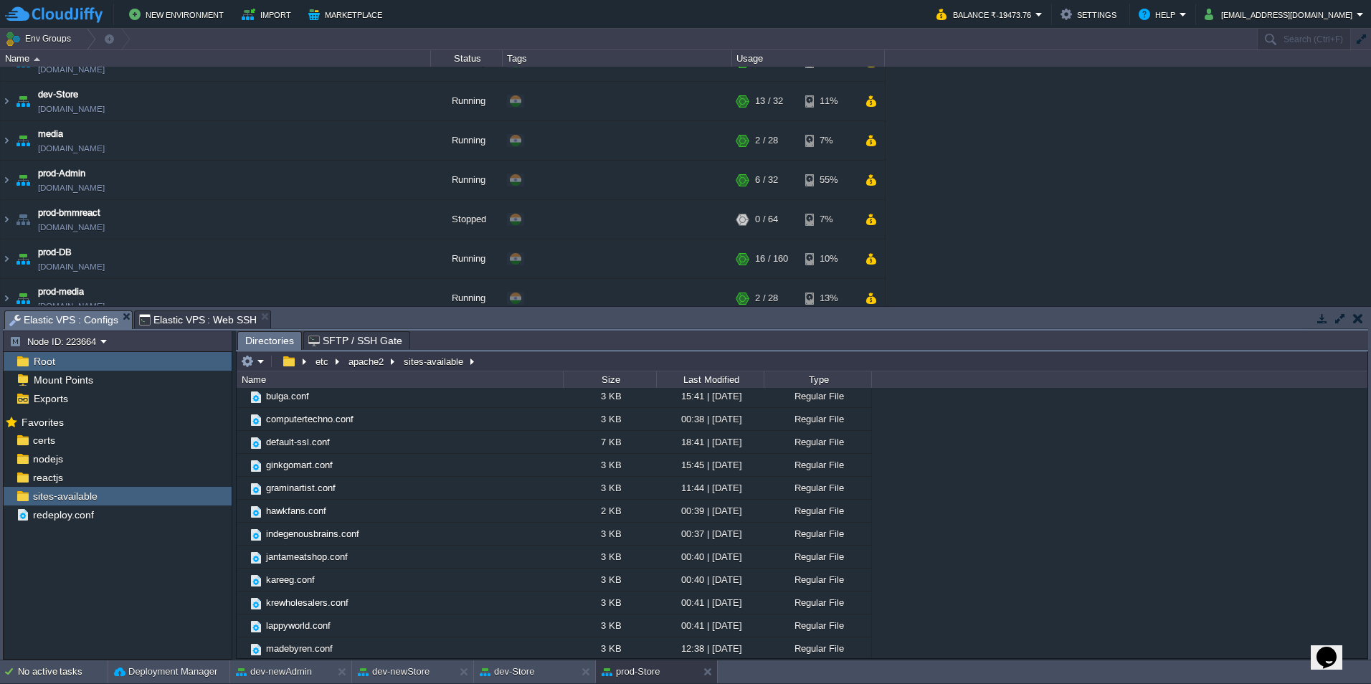
click at [204, 318] on span "Elastic VPS : Web SSH" at bounding box center [198, 319] width 118 height 17
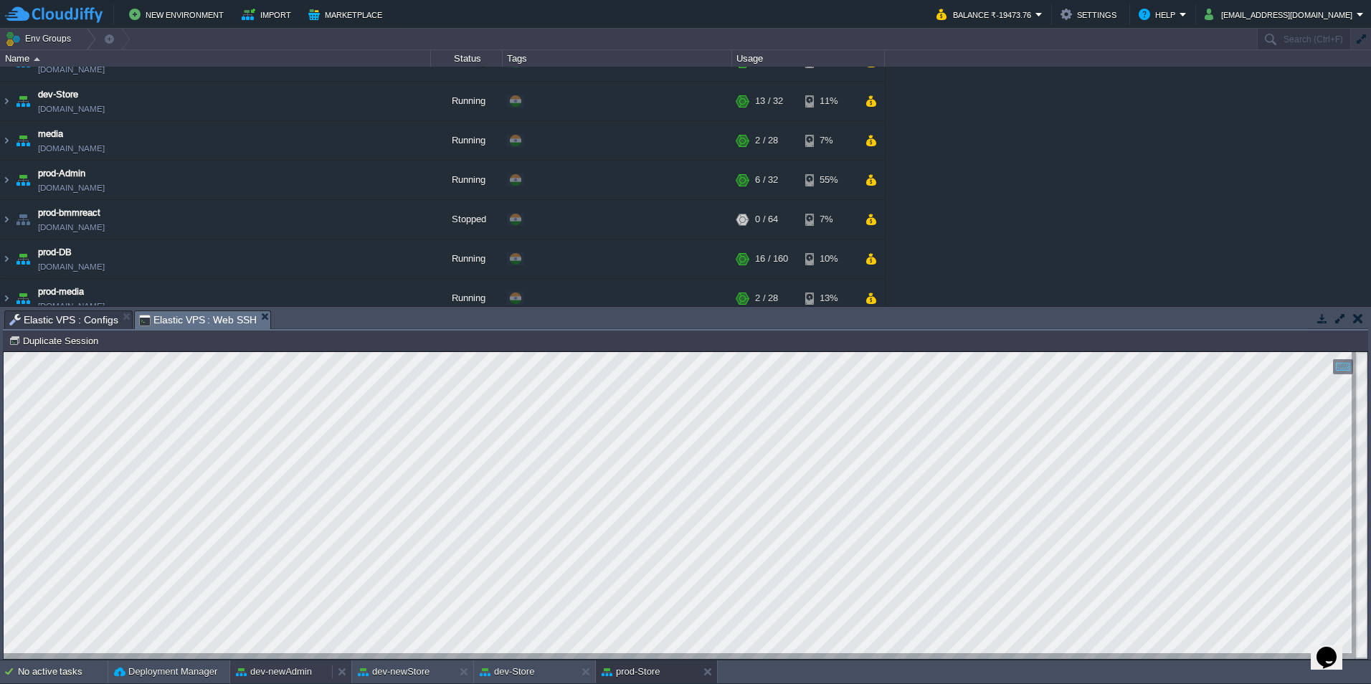
click at [308, 673] on button "dev-newAdmin" at bounding box center [274, 672] width 76 height 14
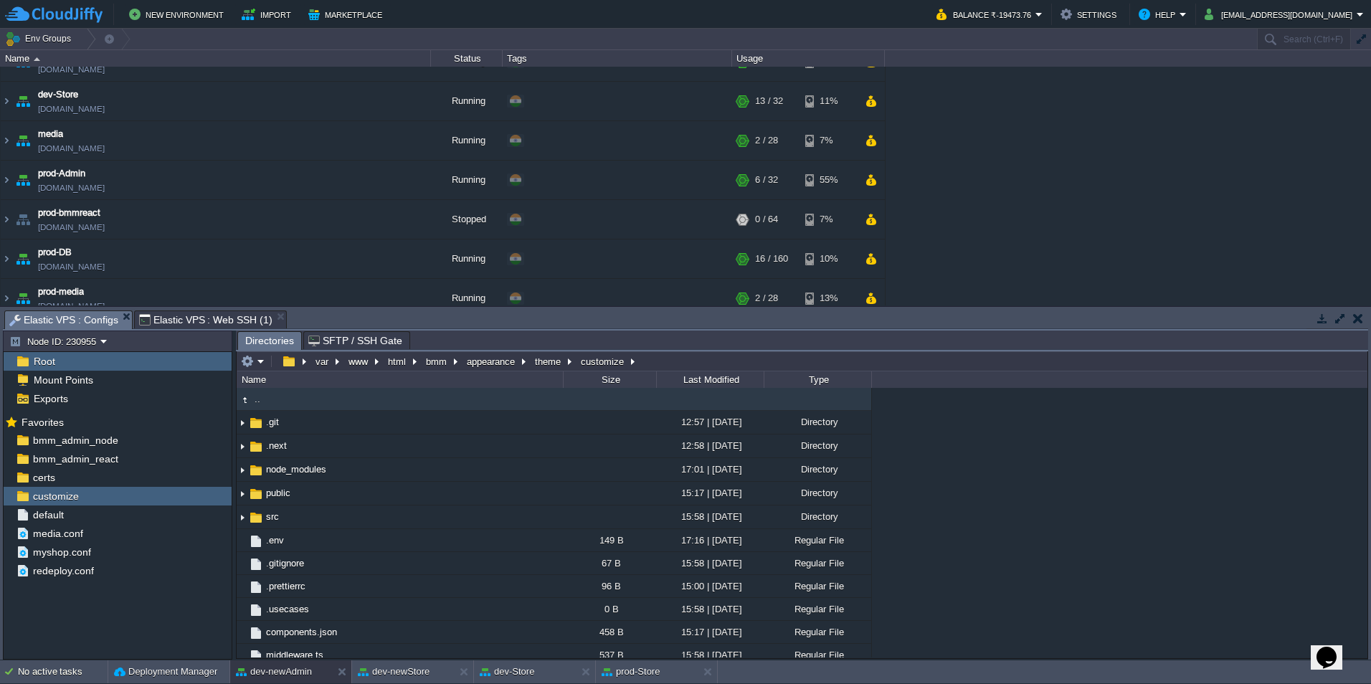
click at [71, 314] on span "Elastic VPS : Configs" at bounding box center [63, 320] width 109 height 18
click at [219, 497] on em at bounding box center [215, 496] width 19 height 13
click at [241, 518] on span "Copy Path" at bounding box center [248, 516] width 44 height 11
type textarea "/var/www/html/bmm/appearance/theme/customize"
click at [227, 325] on span "Elastic VPS : Web SSH (1)" at bounding box center [205, 319] width 133 height 17
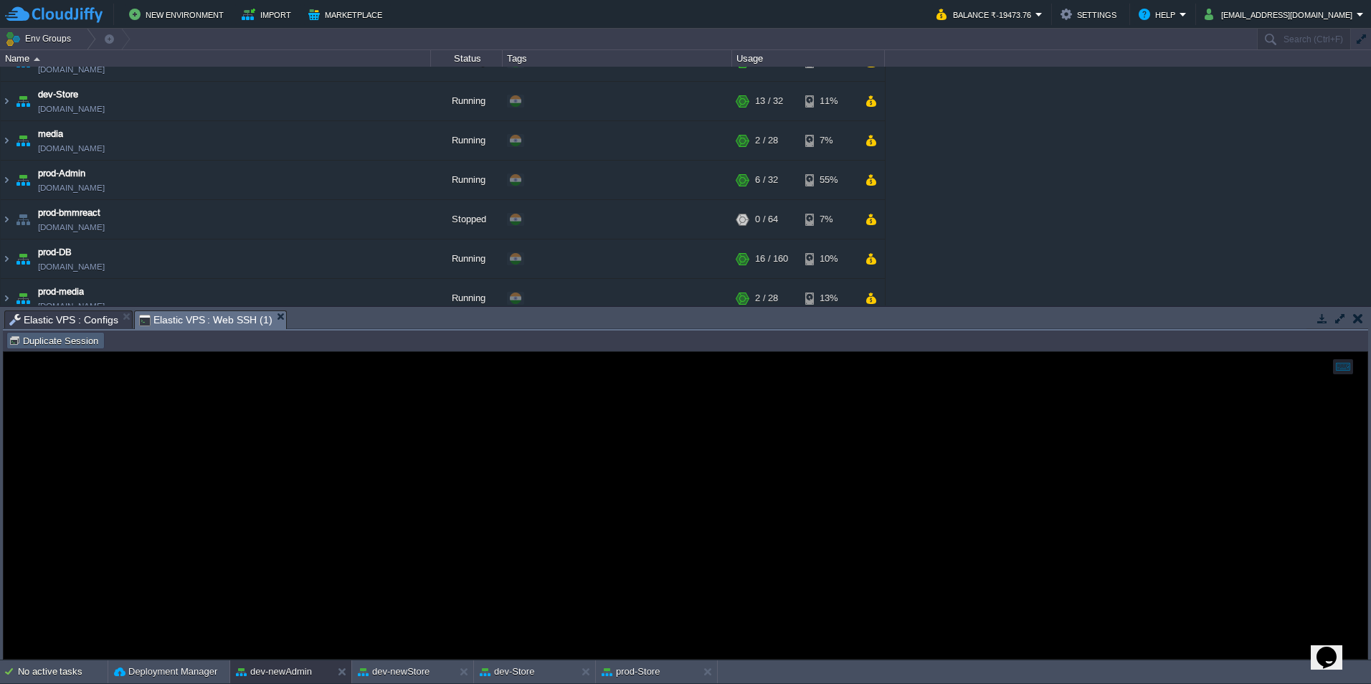
click at [51, 337] on button "Duplicate Session" at bounding box center [56, 340] width 94 height 13
type input "#000000"
click at [79, 319] on span "Elastic VPS : Configs" at bounding box center [63, 319] width 109 height 17
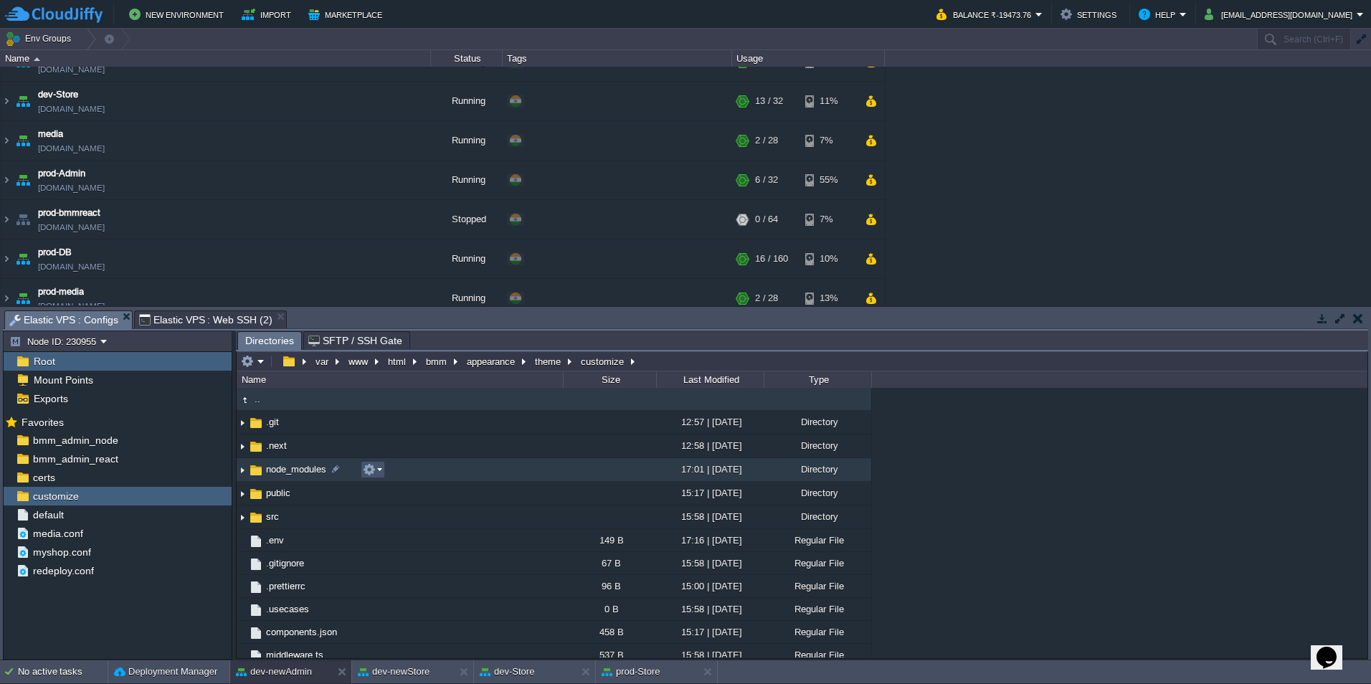
click at [375, 474] on button "button" at bounding box center [369, 469] width 13 height 13
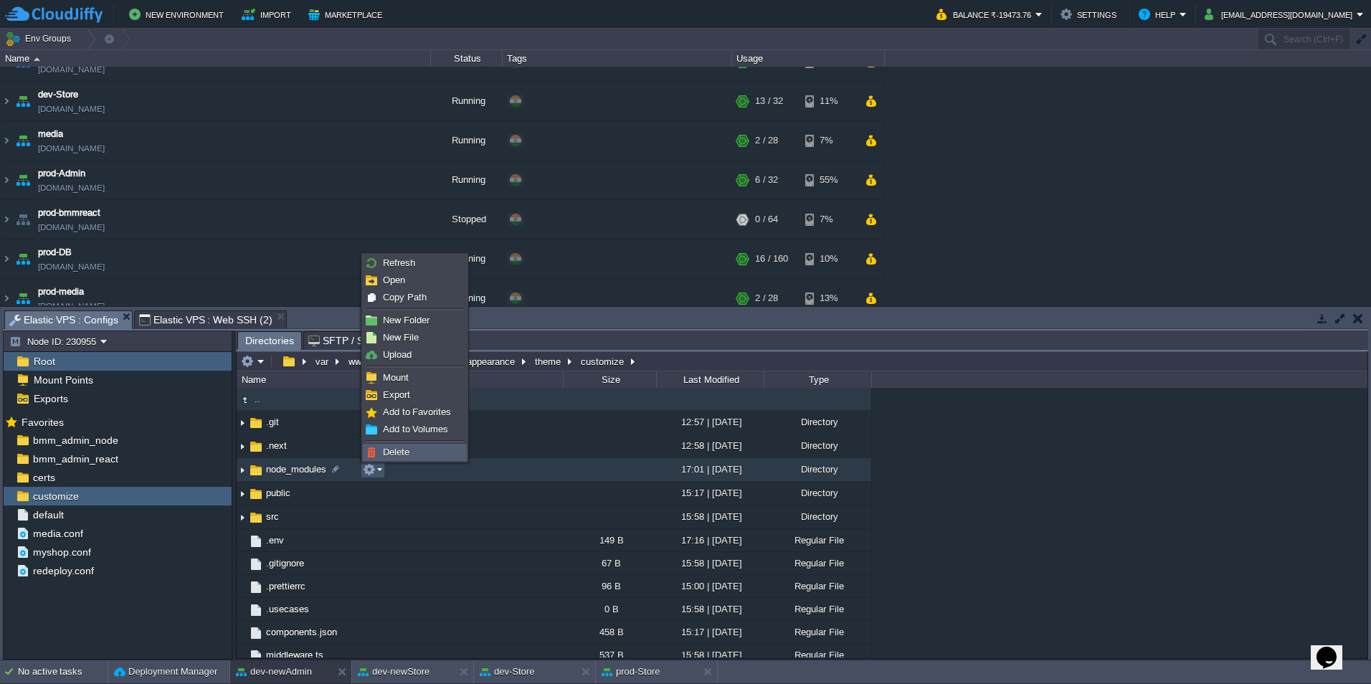
click at [420, 450] on link "Delete" at bounding box center [415, 453] width 103 height 16
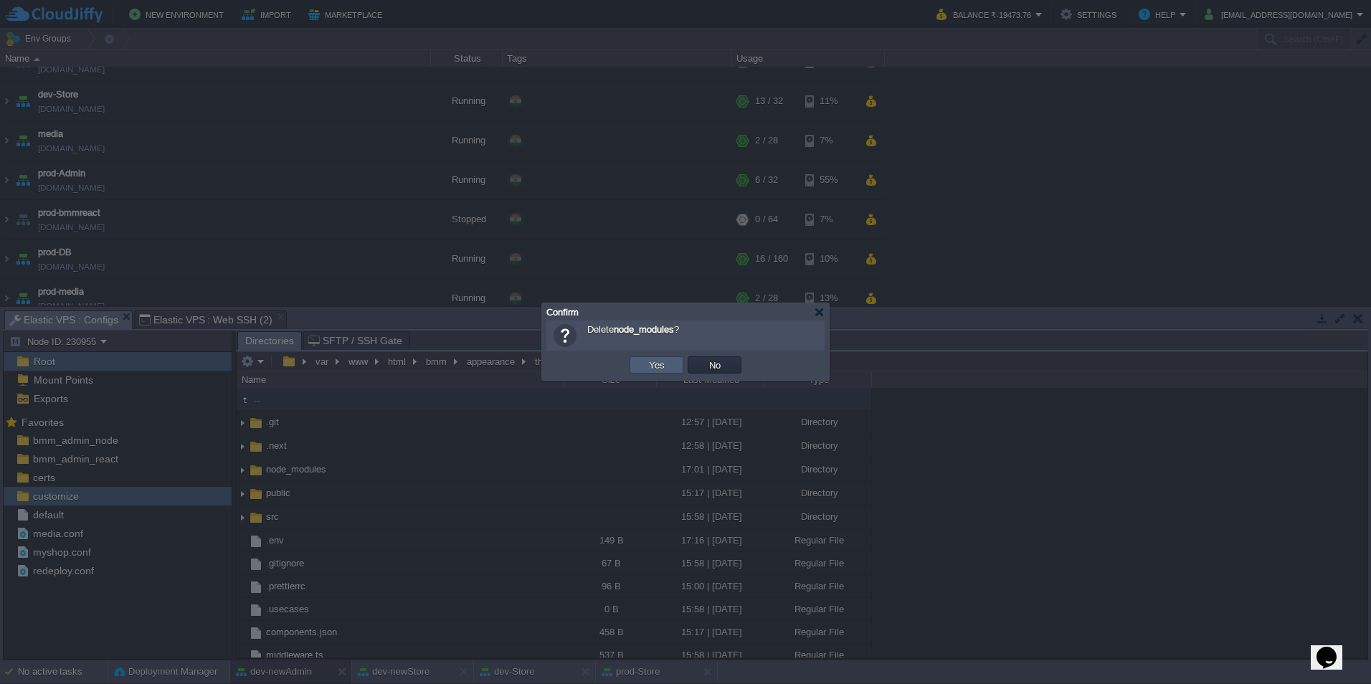
click at [658, 361] on button "Yes" at bounding box center [657, 365] width 24 height 13
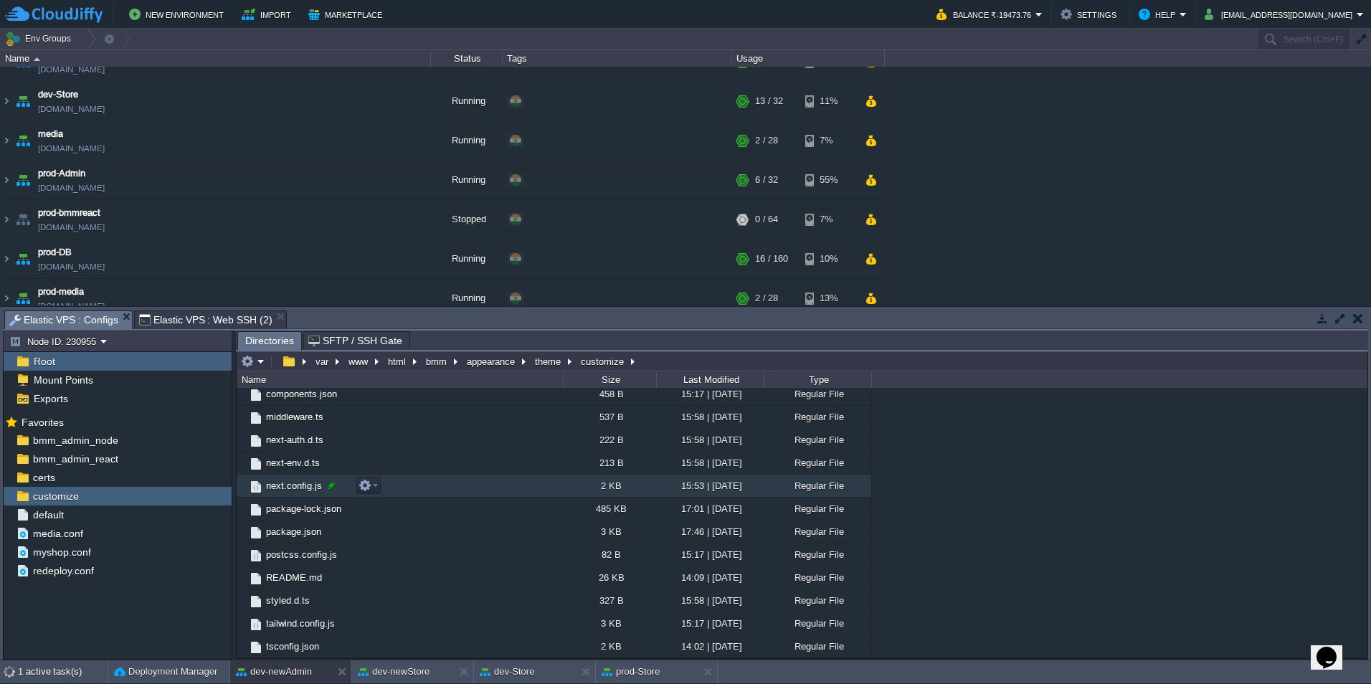
scroll to position [239, 0]
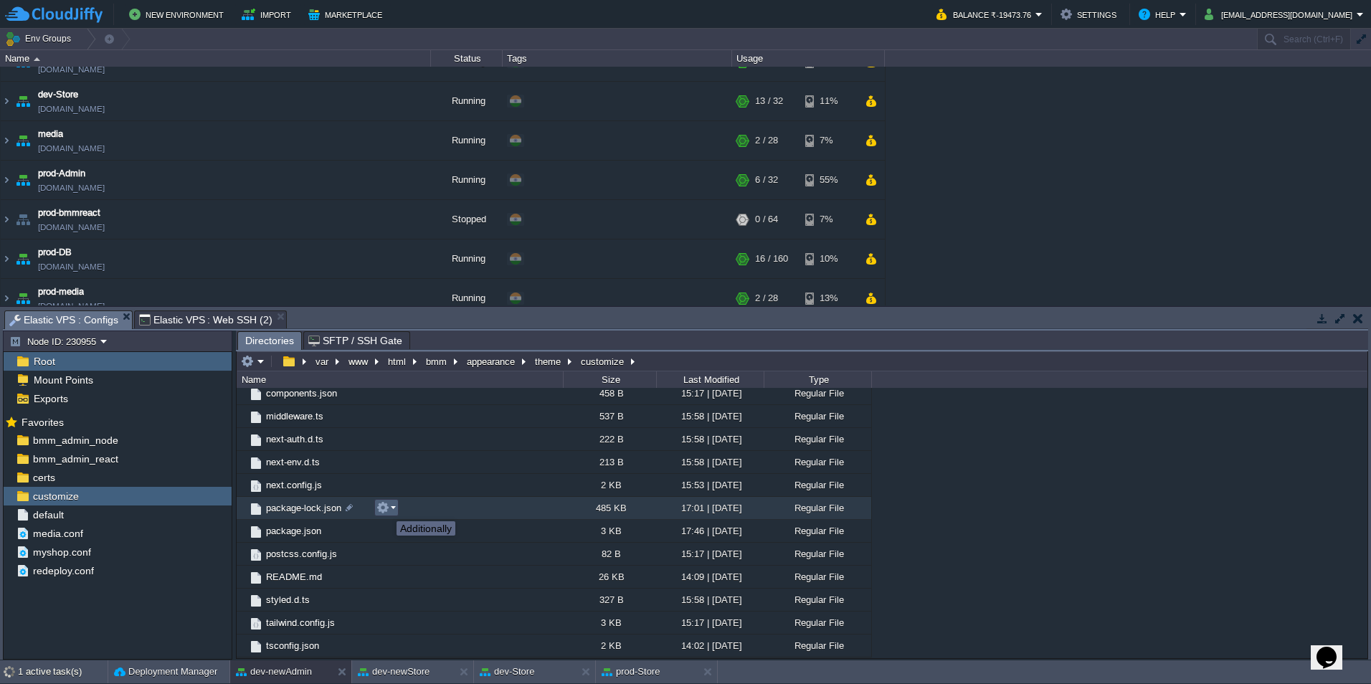
click at [386, 508] on button "button" at bounding box center [382, 507] width 13 height 13
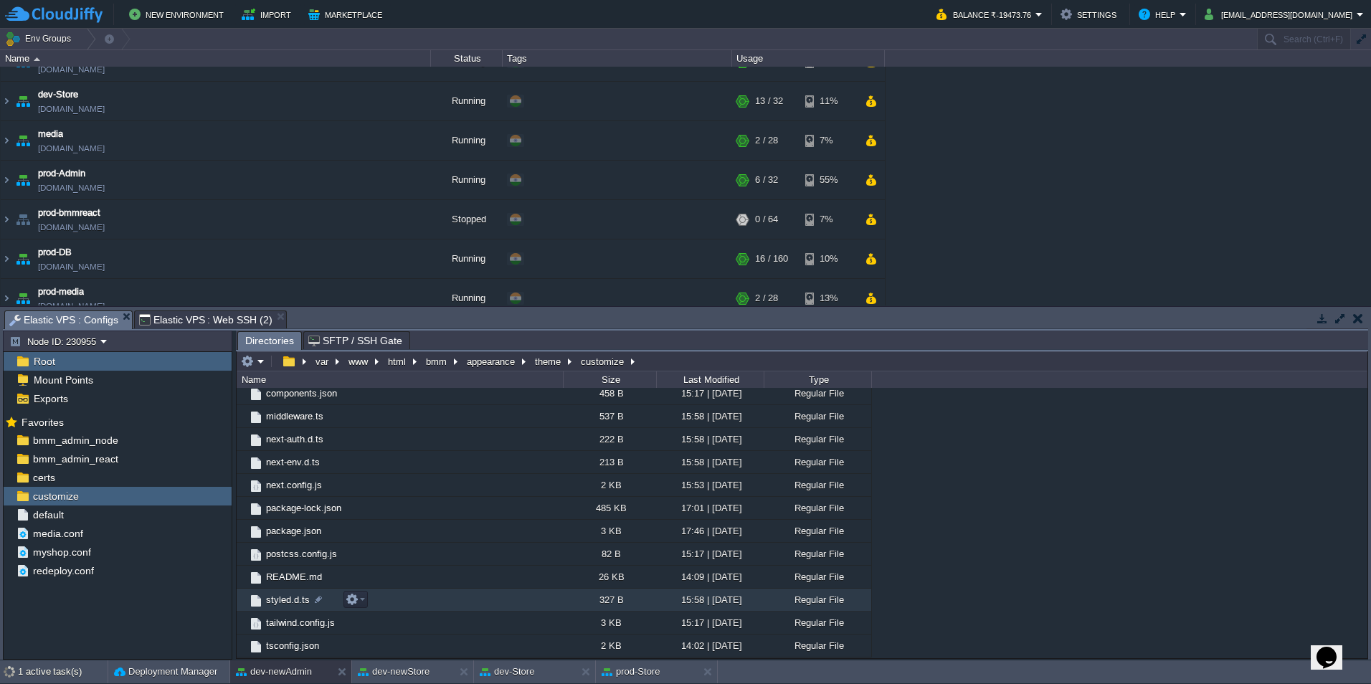
scroll to position [215, 0]
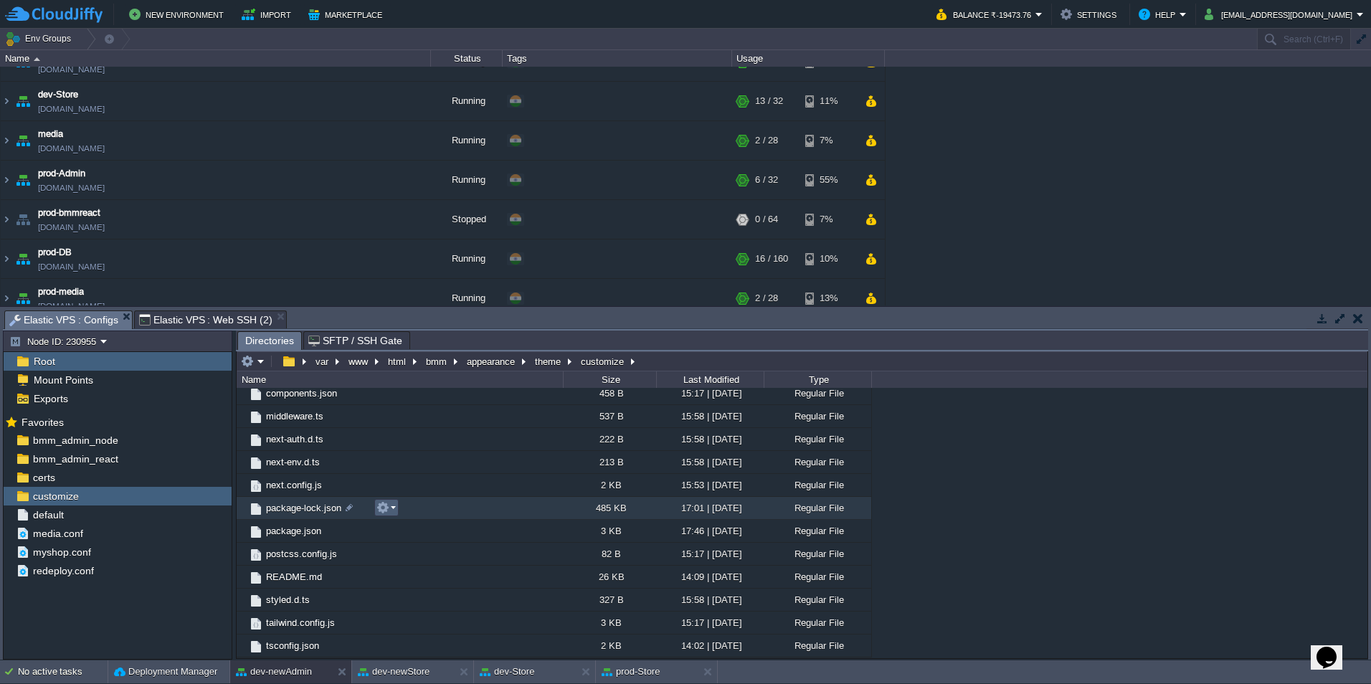
click at [384, 511] on button "button" at bounding box center [382, 507] width 13 height 13
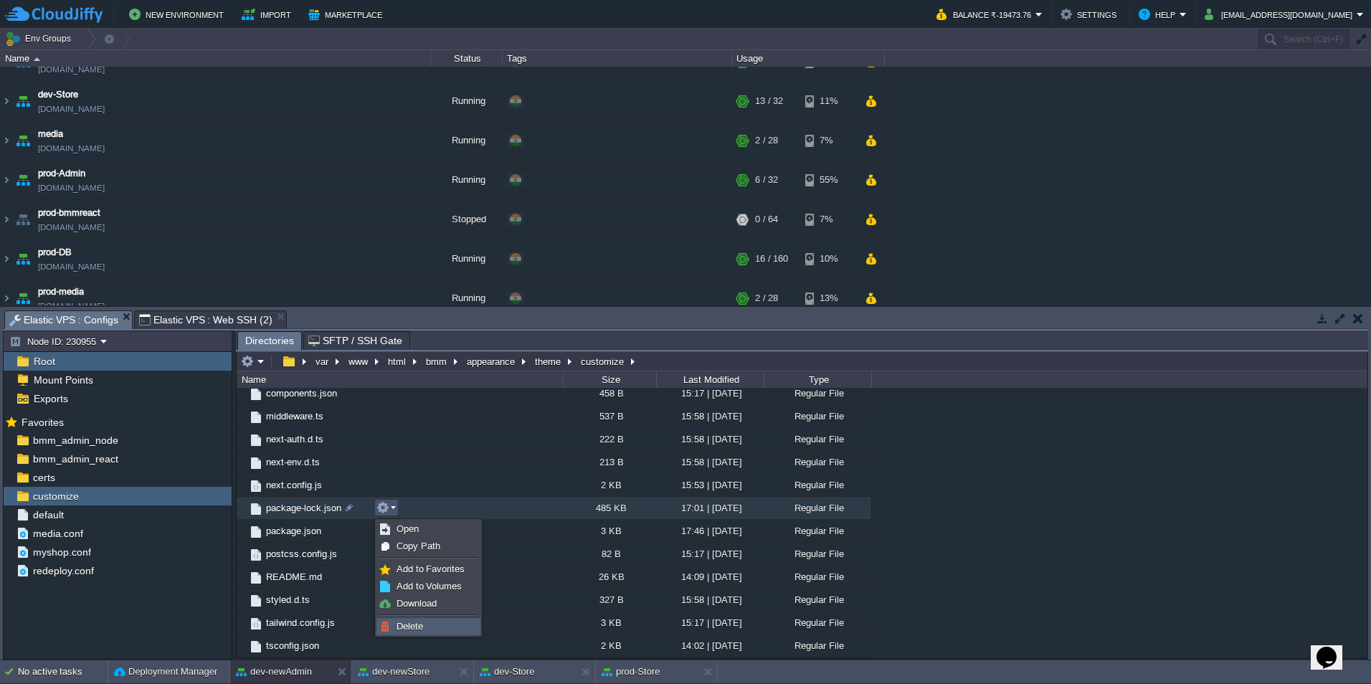
click at [416, 627] on span "Delete" at bounding box center [410, 626] width 27 height 11
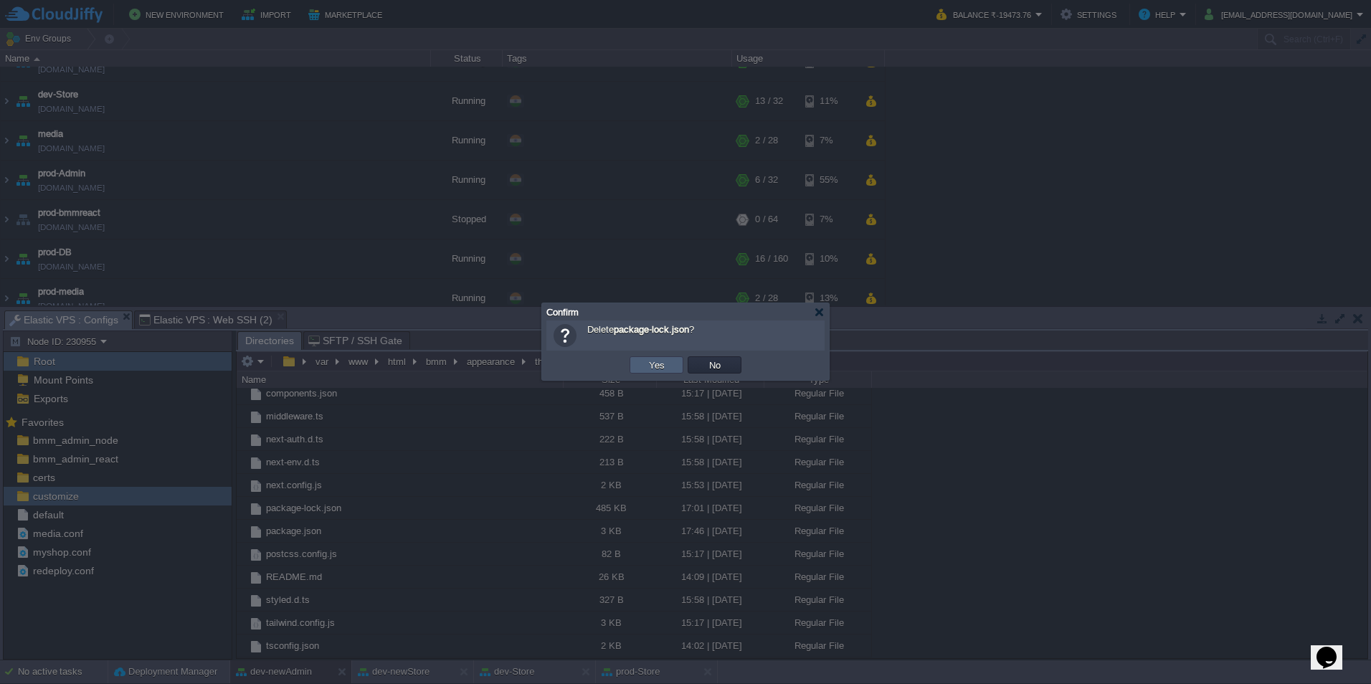
click at [663, 364] on button "Yes" at bounding box center [657, 365] width 24 height 13
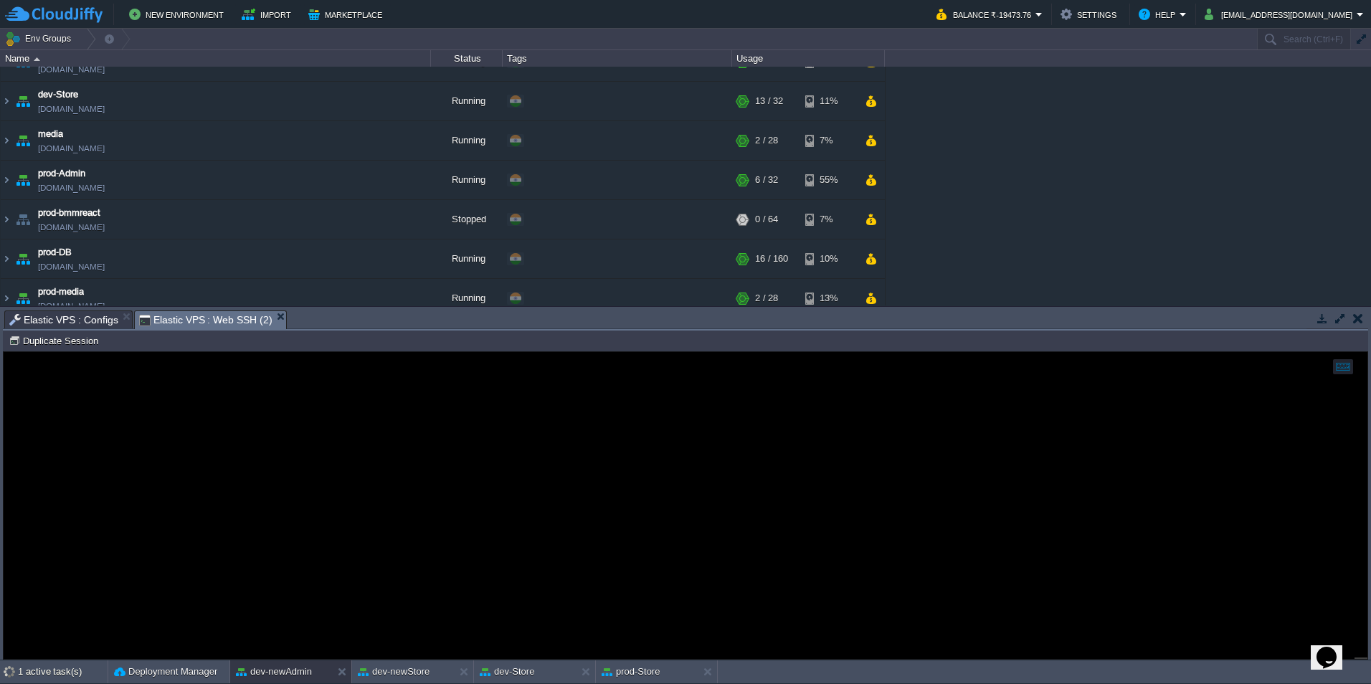
click at [216, 320] on span "Elastic VPS : Web SSH (2)" at bounding box center [205, 320] width 133 height 18
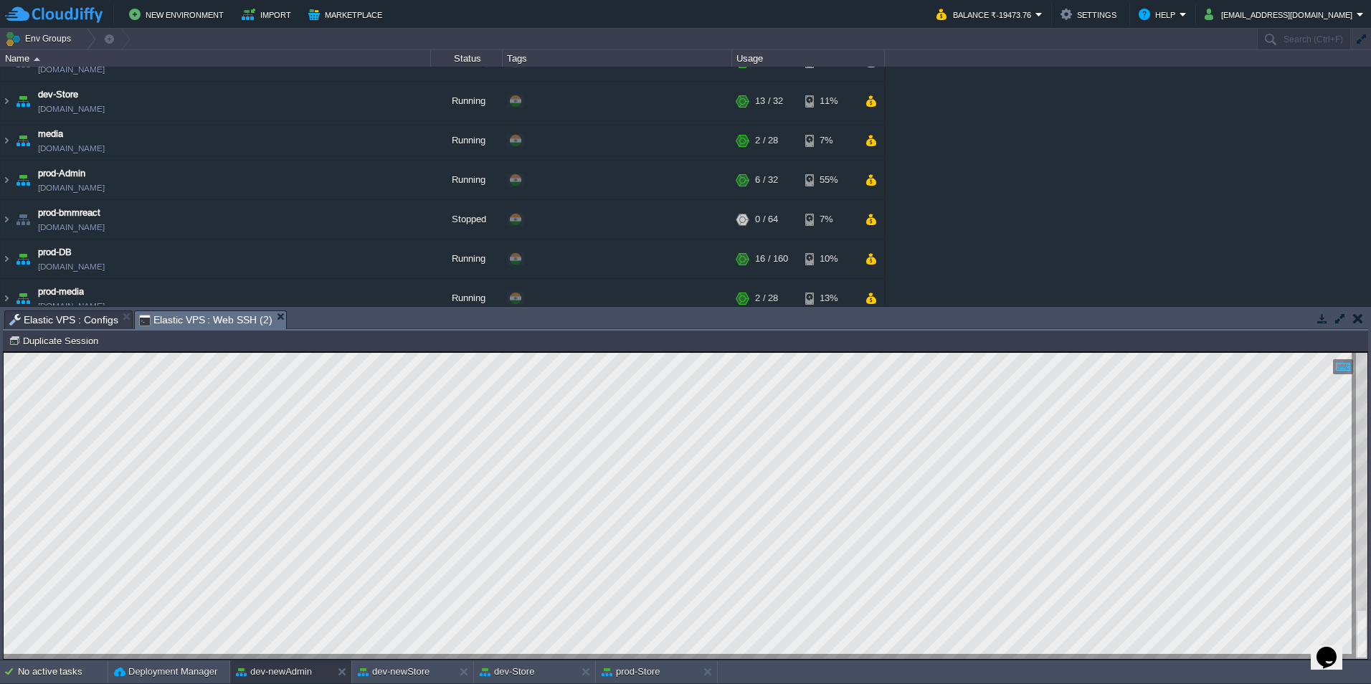
click at [499, 655] on div at bounding box center [686, 506] width 1364 height 306
